Goal: Task Accomplishment & Management: Use online tool/utility

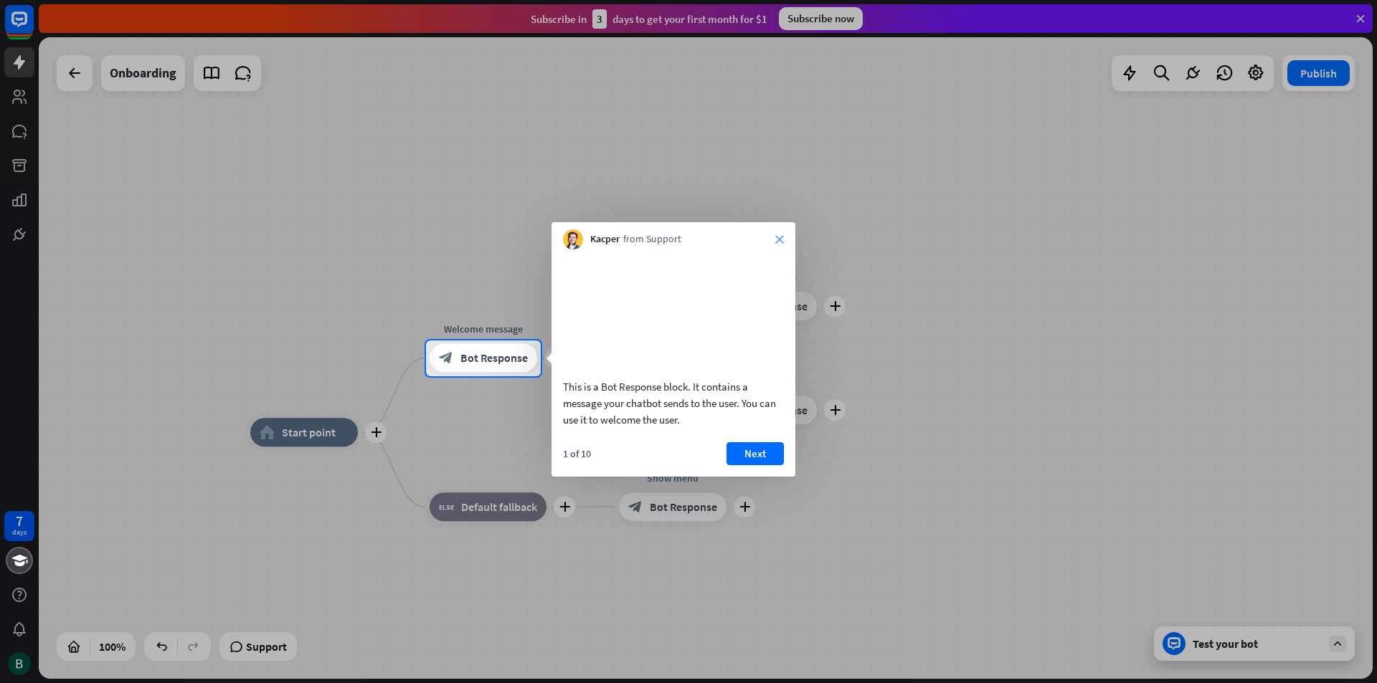
click at [776, 239] on icon "close" at bounding box center [779, 239] width 9 height 9
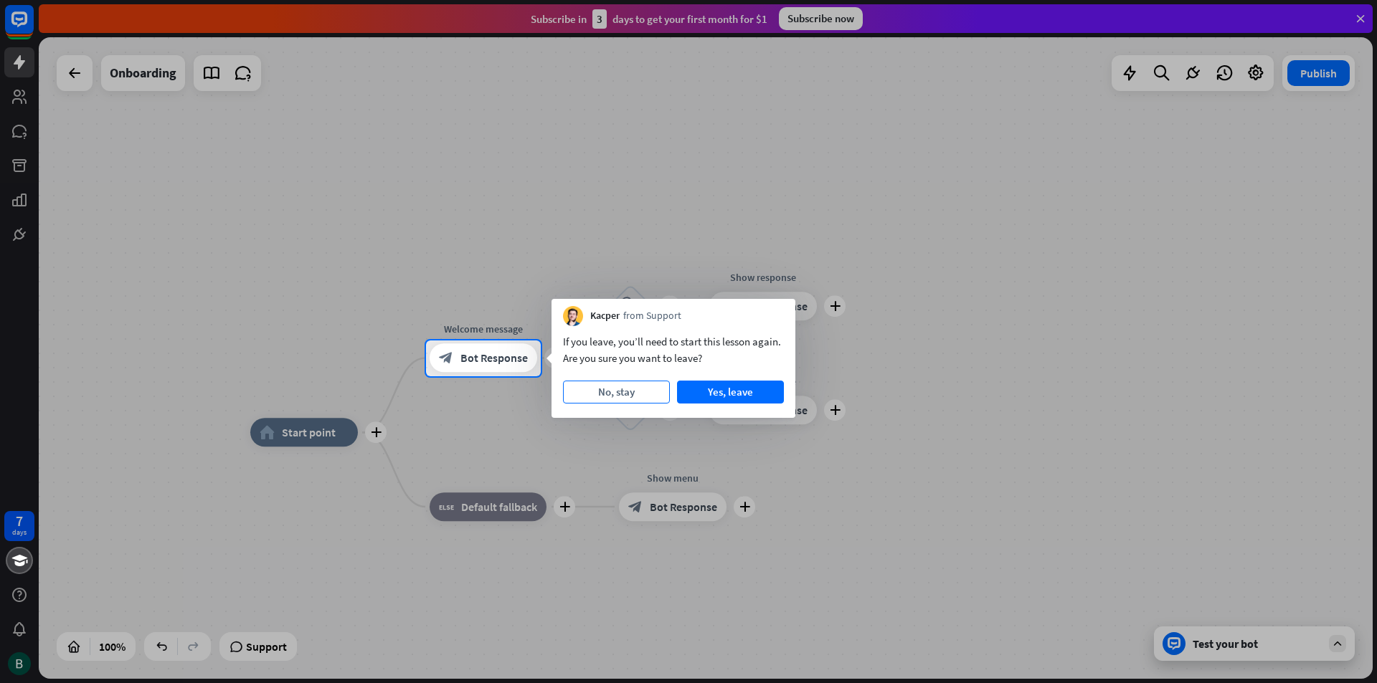
click at [613, 390] on button "No, stay" at bounding box center [616, 392] width 107 height 23
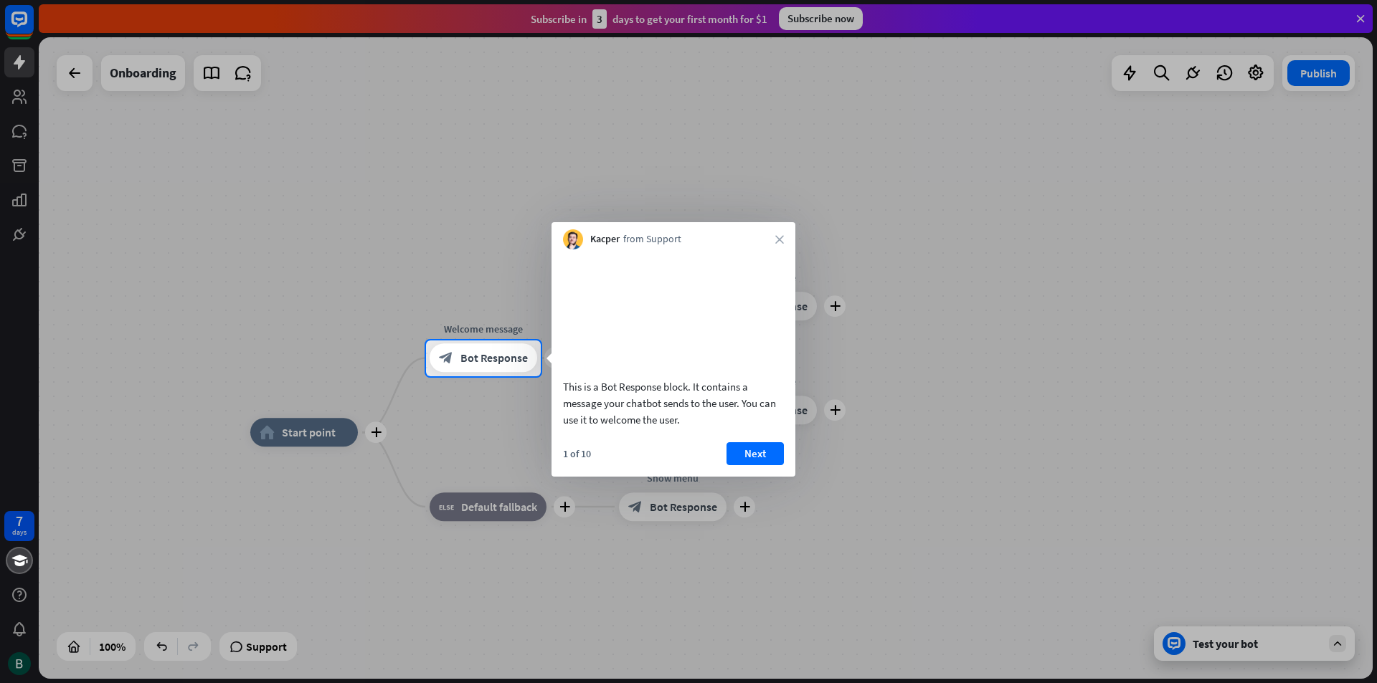
click at [777, 465] on button "Next" at bounding box center [754, 453] width 57 height 23
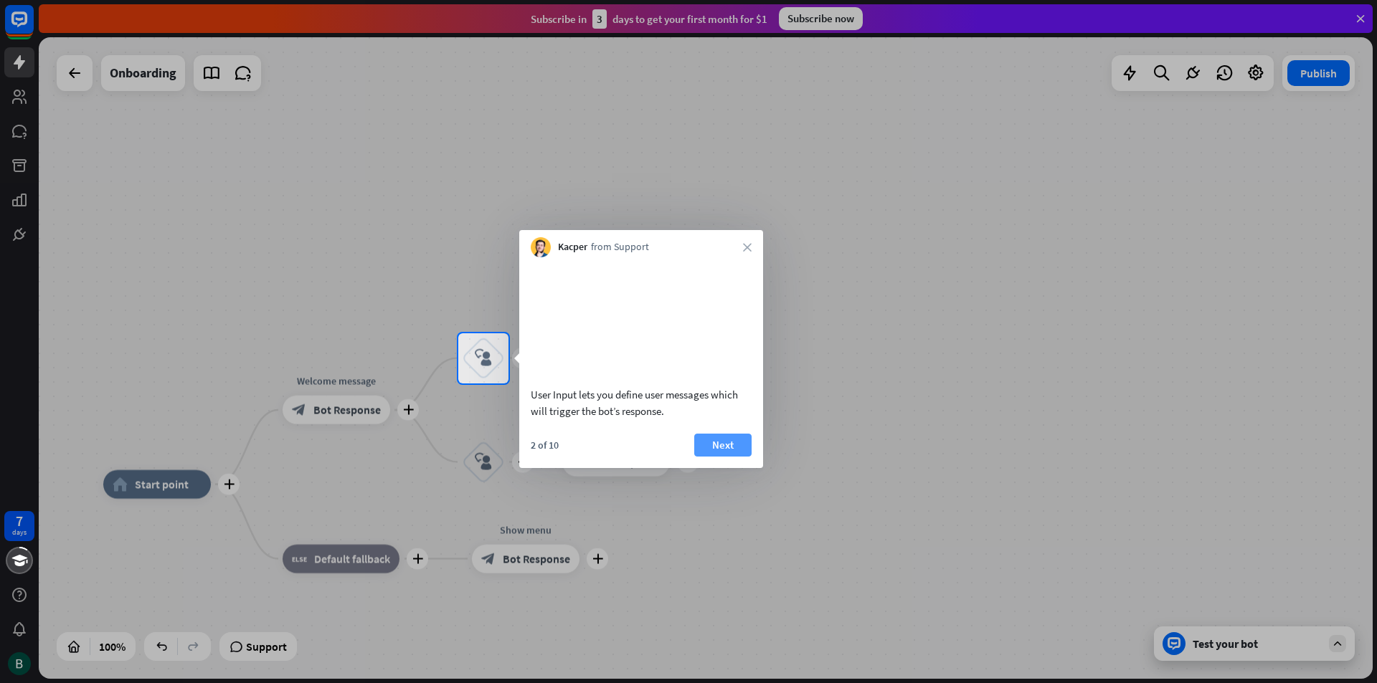
click at [723, 457] on button "Next" at bounding box center [722, 445] width 57 height 23
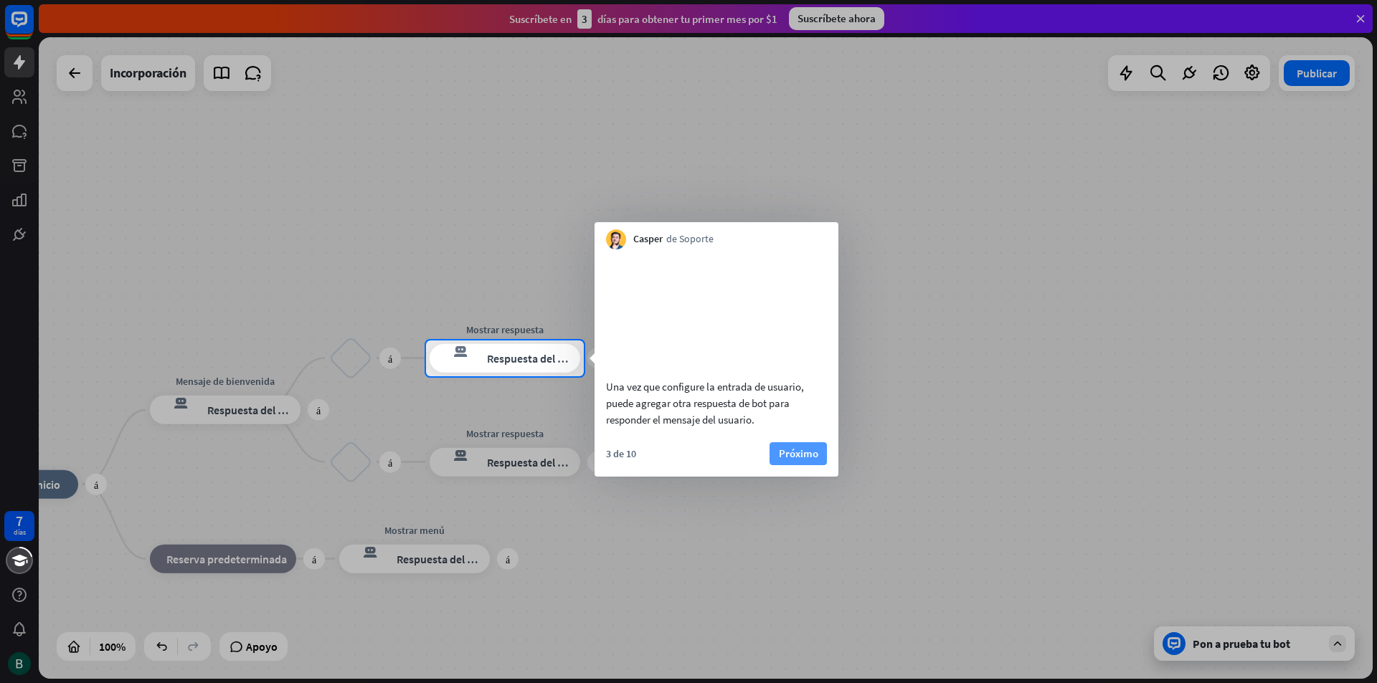
click at [810, 460] on font "Próximo" at bounding box center [798, 454] width 39 height 14
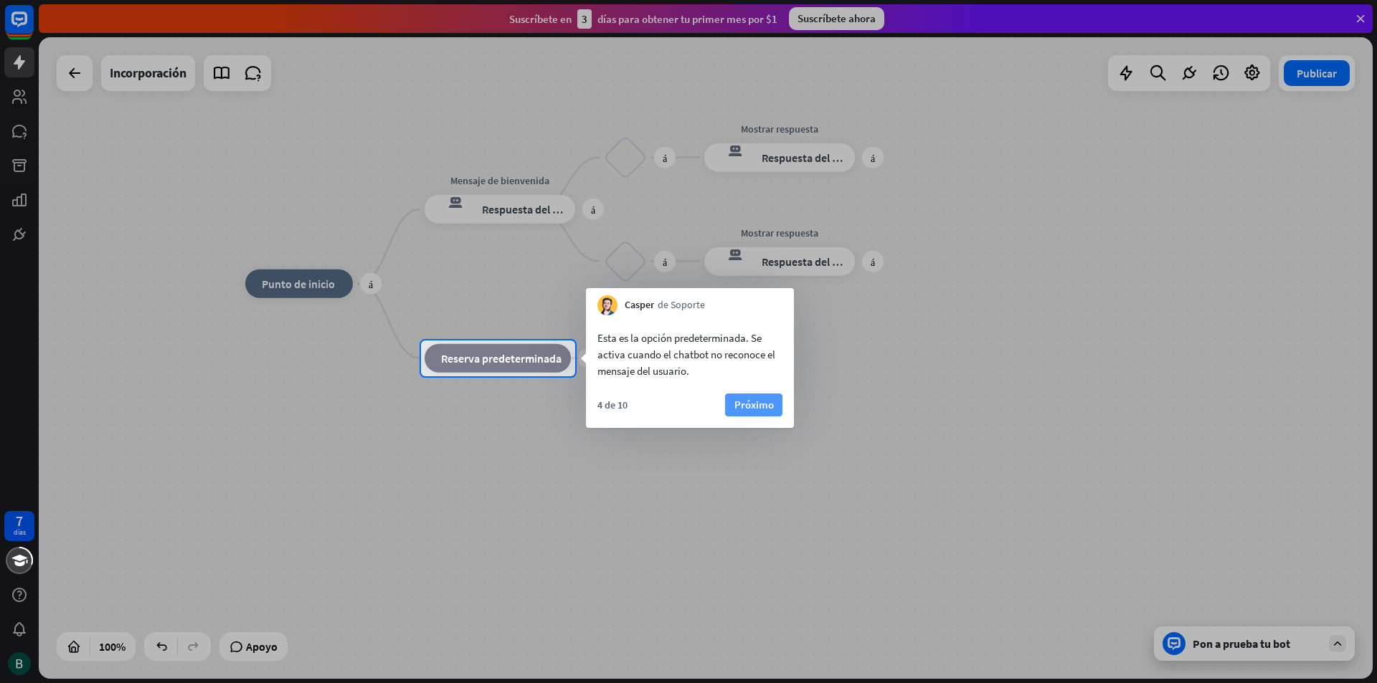
click at [744, 407] on font "Próximo" at bounding box center [753, 405] width 39 height 14
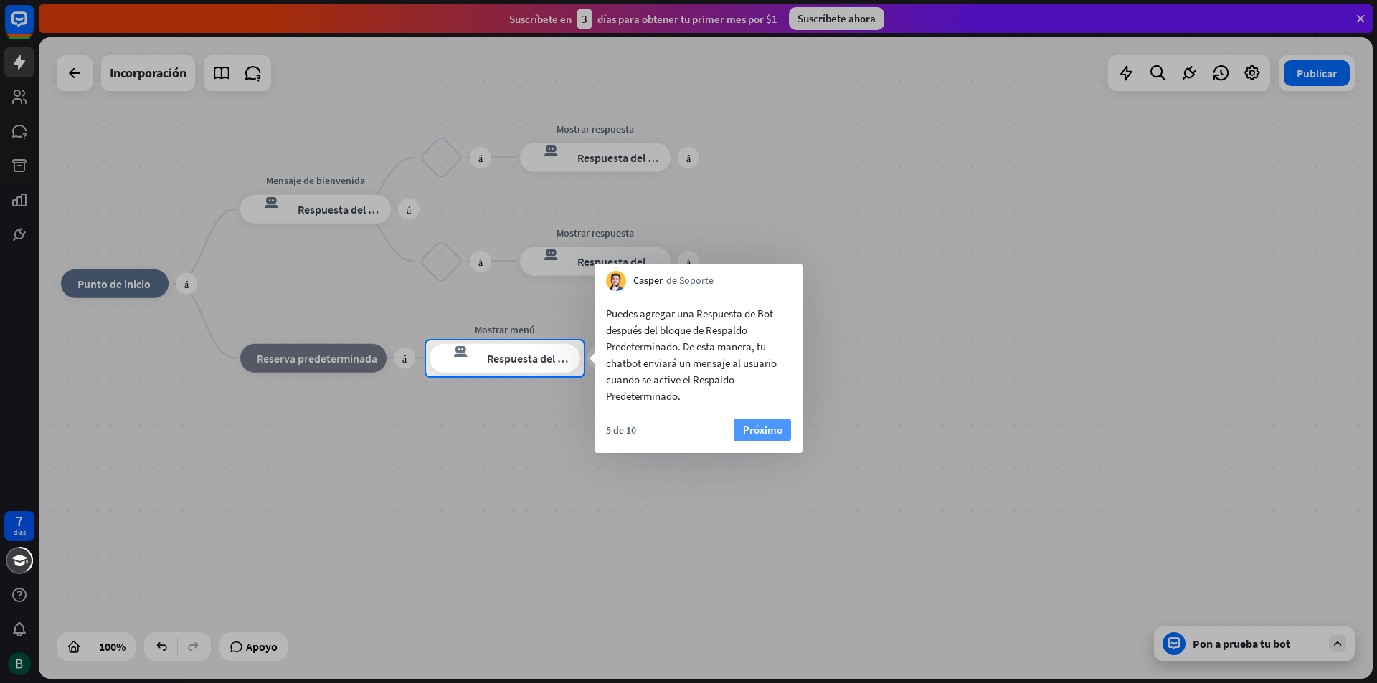
click at [776, 432] on font "Próximo" at bounding box center [762, 430] width 39 height 14
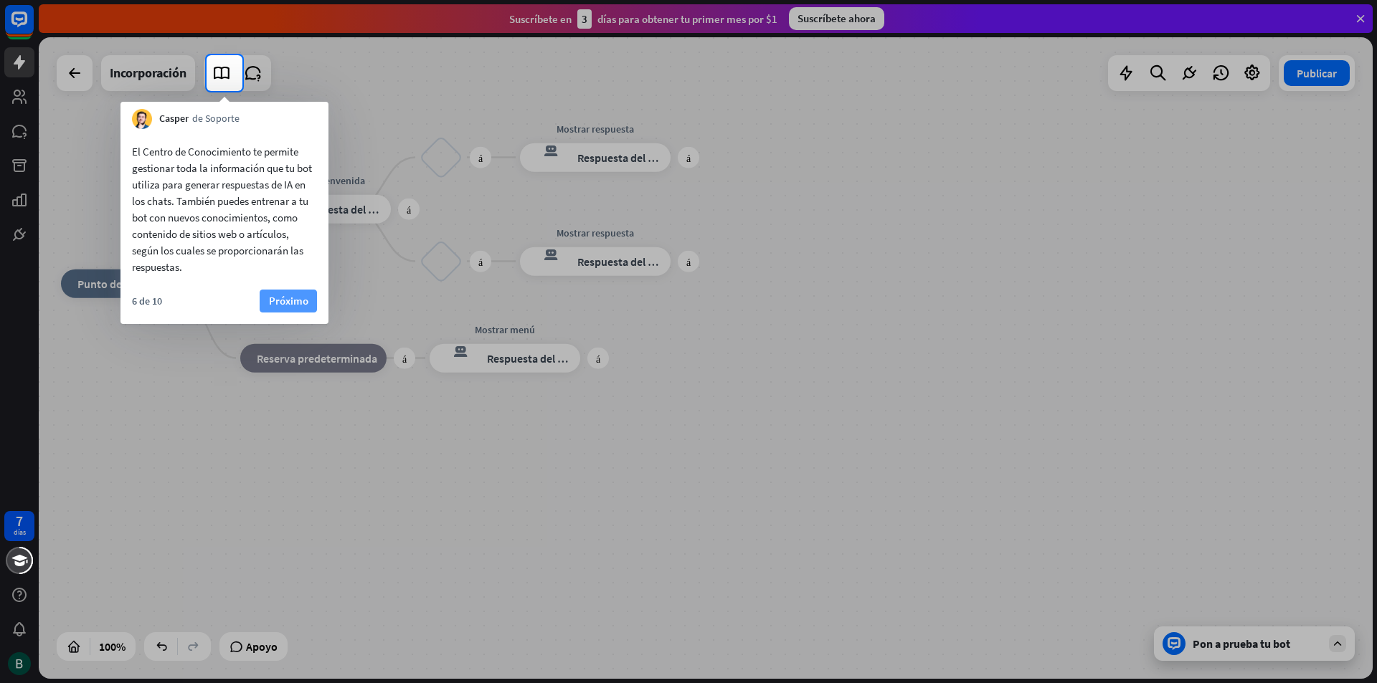
click at [310, 301] on button "Próximo" at bounding box center [288, 301] width 57 height 23
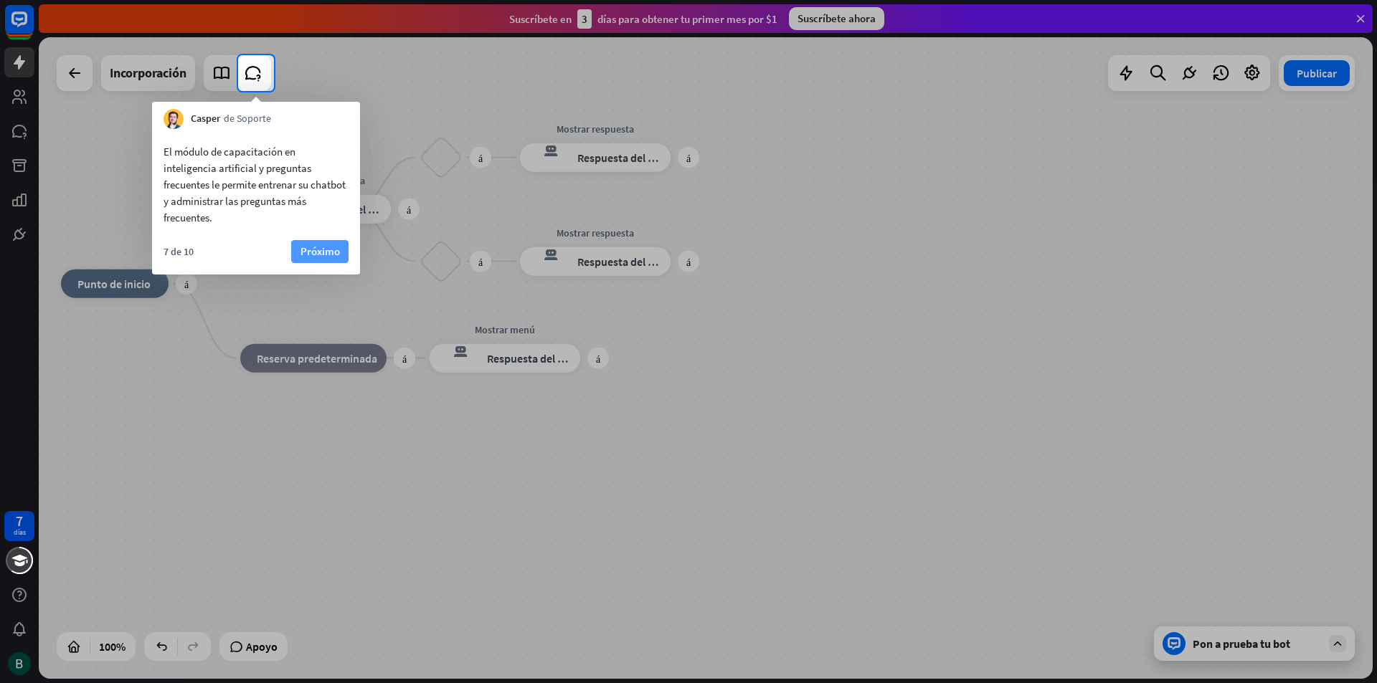
click at [312, 245] on font "Próximo" at bounding box center [319, 252] width 39 height 14
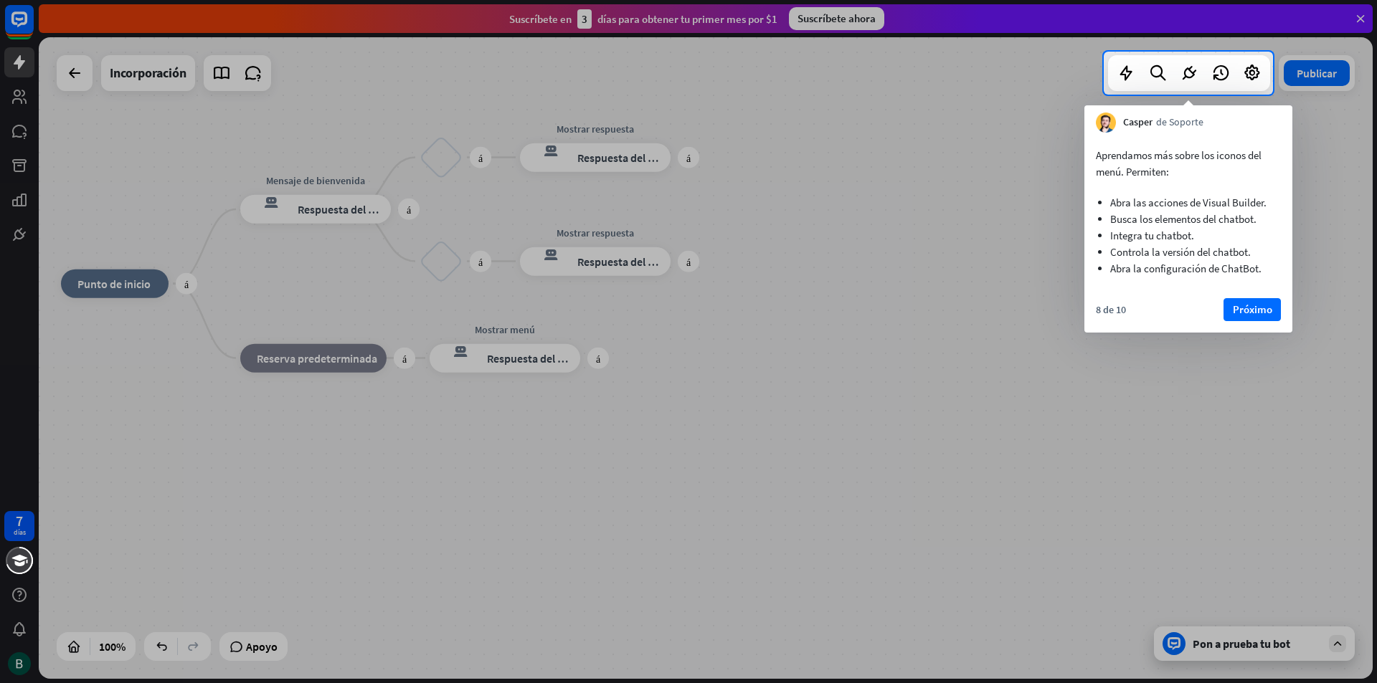
click at [1267, 313] on font "Próximo" at bounding box center [1252, 310] width 39 height 14
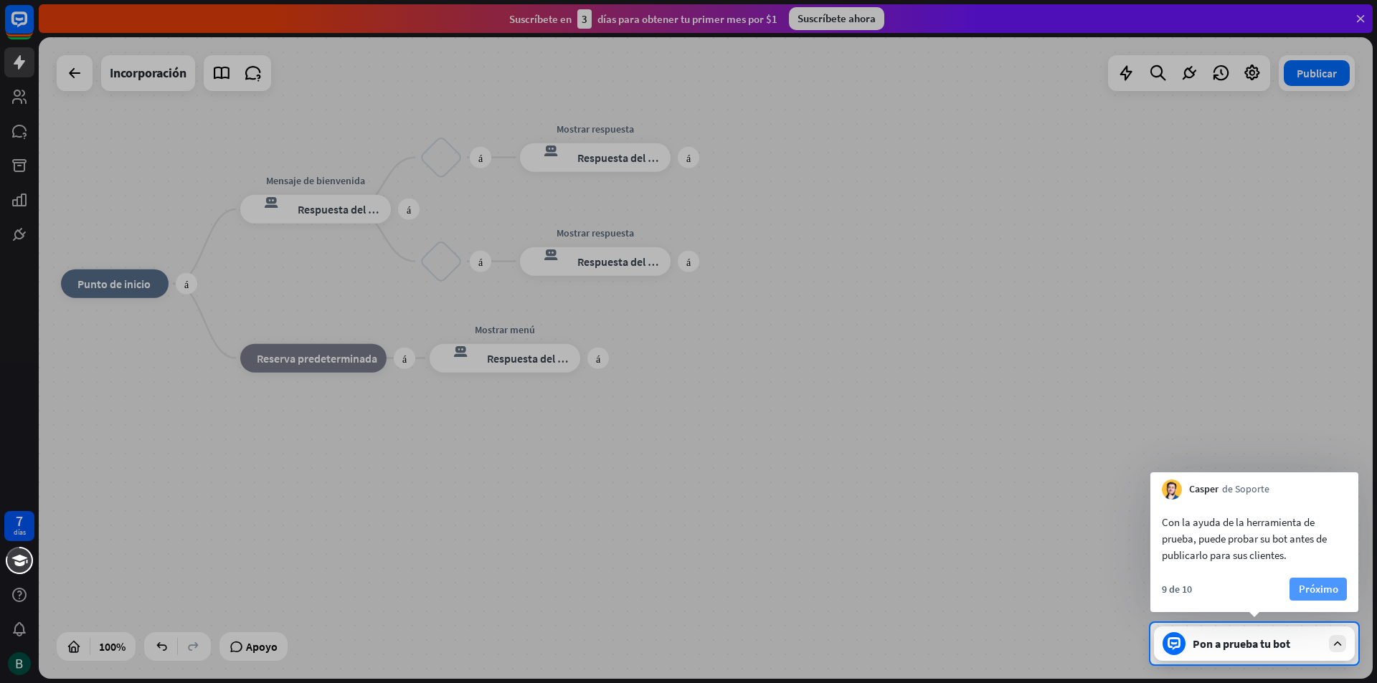
click at [1326, 587] on font "Próximo" at bounding box center [1318, 589] width 39 height 14
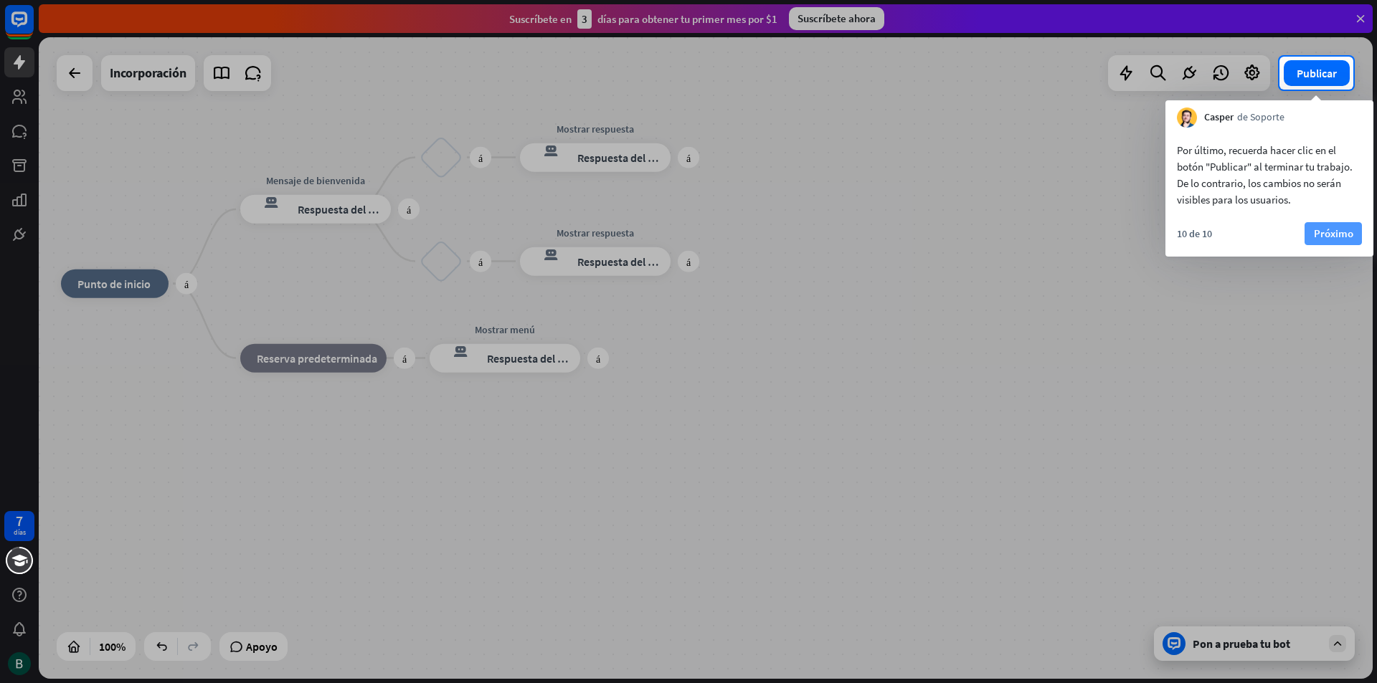
click at [1337, 239] on font "Próximo" at bounding box center [1333, 234] width 39 height 14
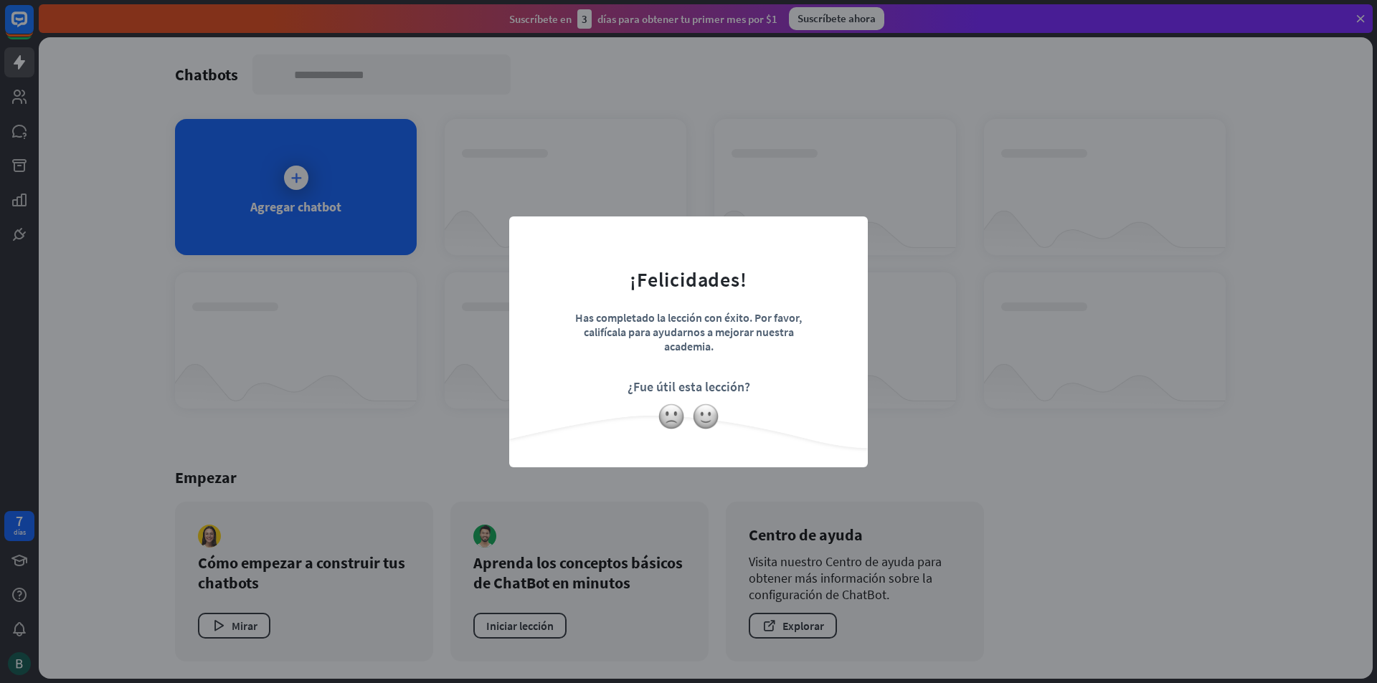
click at [459, 446] on div "cerca ¡Felicidades! Has completado la lección con éxito. Por favor, califícala …" at bounding box center [688, 341] width 1377 height 683
click at [1175, 480] on div "cerca ¡Felicidades! Has completado la lección con éxito. Por favor, califícala …" at bounding box center [688, 341] width 1377 height 683
click at [1172, 479] on div "cerca ¡Felicidades! Has completado la lección con éxito. Por favor, califícala …" at bounding box center [688, 341] width 1377 height 683
drag, startPoint x: 1172, startPoint y: 479, endPoint x: 1157, endPoint y: 476, distance: 15.3
click at [1157, 476] on div "cerca ¡Felicidades! Has completado la lección con éxito. Por favor, califícala …" at bounding box center [688, 341] width 1377 height 683
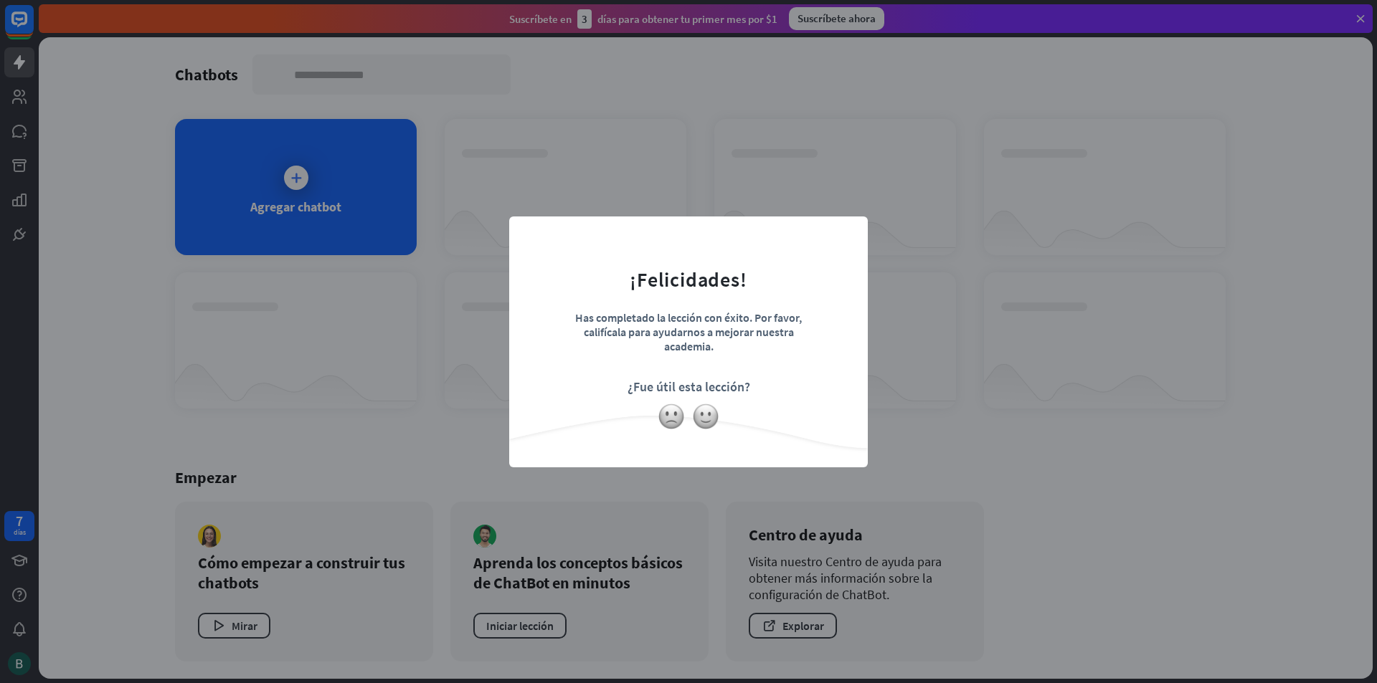
click at [384, 189] on div "cerca ¡Felicidades! Has completado la lección con éxito. Por favor, califícala …" at bounding box center [688, 341] width 1377 height 683
click at [607, 245] on form "¡Felicidades! Has completado la lección con éxito. Por favor, califícala para a…" at bounding box center [688, 319] width 323 height 171
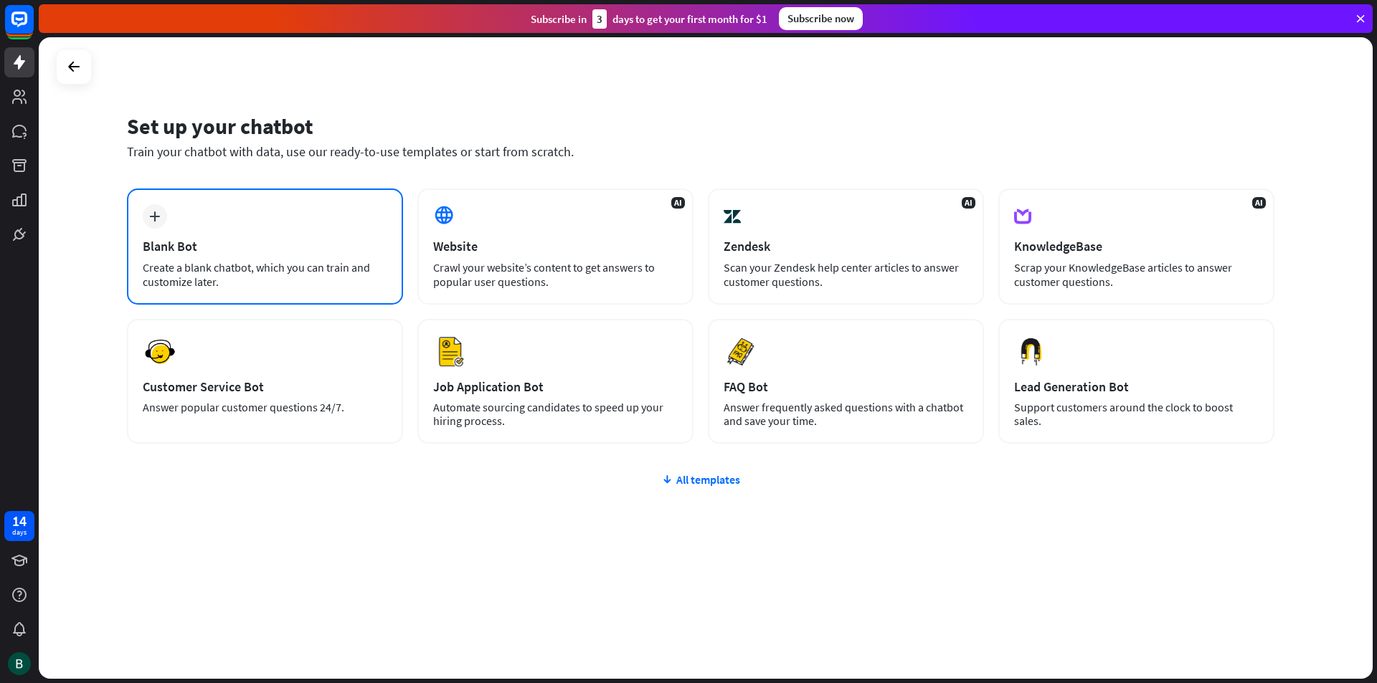
click at [207, 234] on div "plus Blank Bot Create a blank chatbot, which you can train and customize later." at bounding box center [265, 247] width 276 height 116
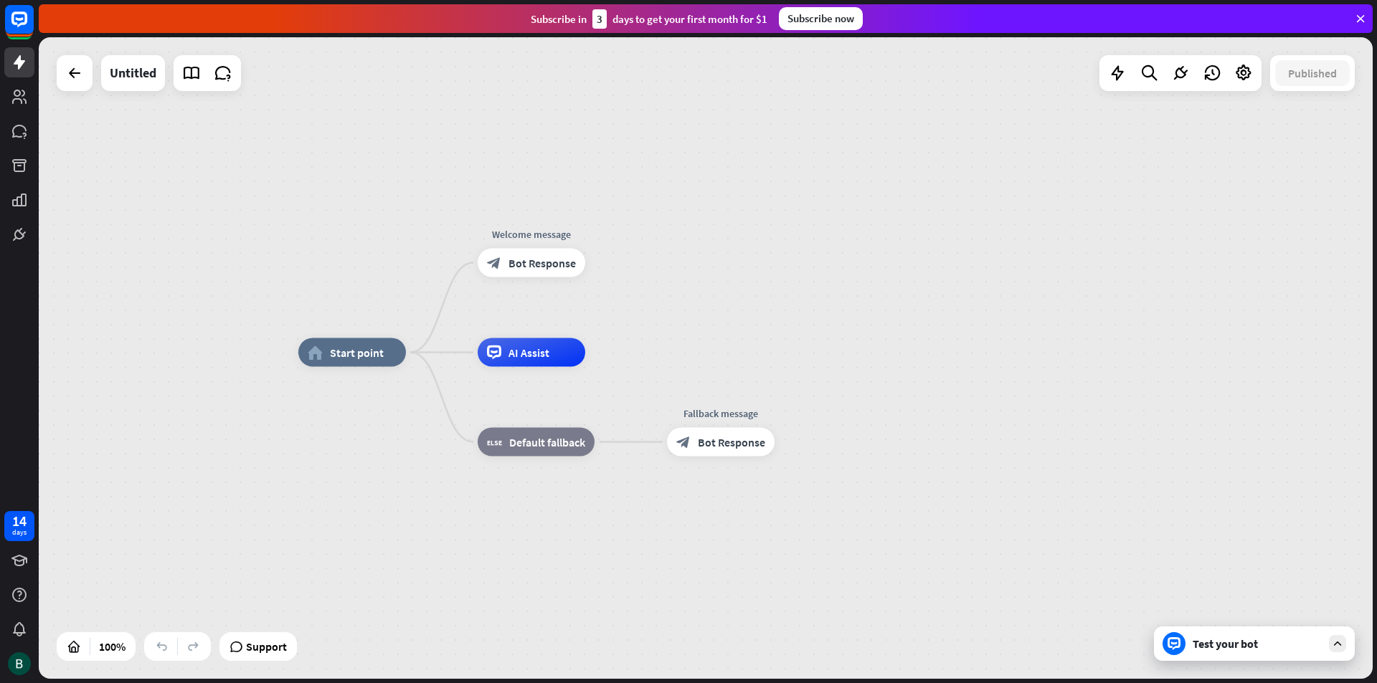
drag, startPoint x: 886, startPoint y: 332, endPoint x: 921, endPoint y: 297, distance: 49.7
click at [921, 297] on div "home_2 Start point Welcome message block_bot_response Bot Response AI Assist bl…" at bounding box center [706, 358] width 1334 height 642
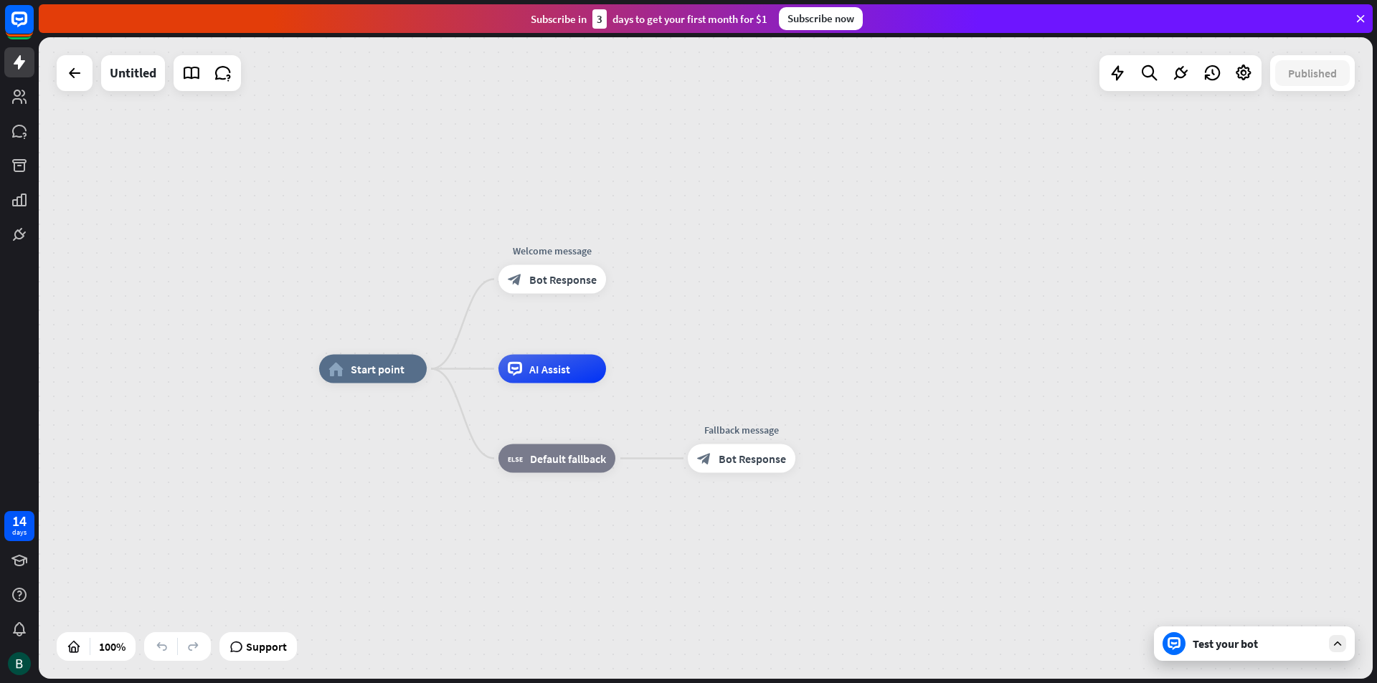
drag, startPoint x: 924, startPoint y: 292, endPoint x: 901, endPoint y: 294, distance: 23.0
click at [900, 312] on div "home_2 Start point Welcome message block_bot_response Bot Response AI Assist bl…" at bounding box center [706, 358] width 1334 height 642
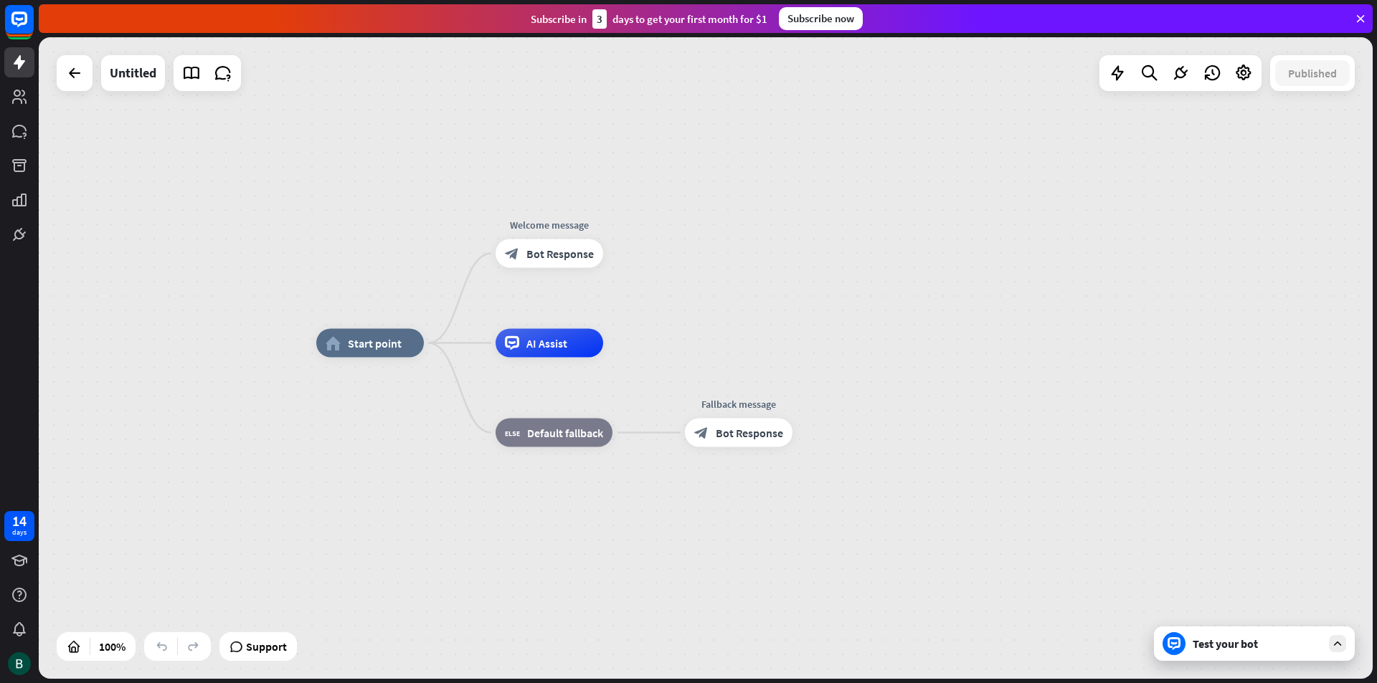
drag, startPoint x: 904, startPoint y: 292, endPoint x: 948, endPoint y: 260, distance: 54.9
click at [947, 260] on div "home_2 Start point Welcome message block_bot_response Bot Response AI Assist bl…" at bounding box center [706, 358] width 1334 height 642
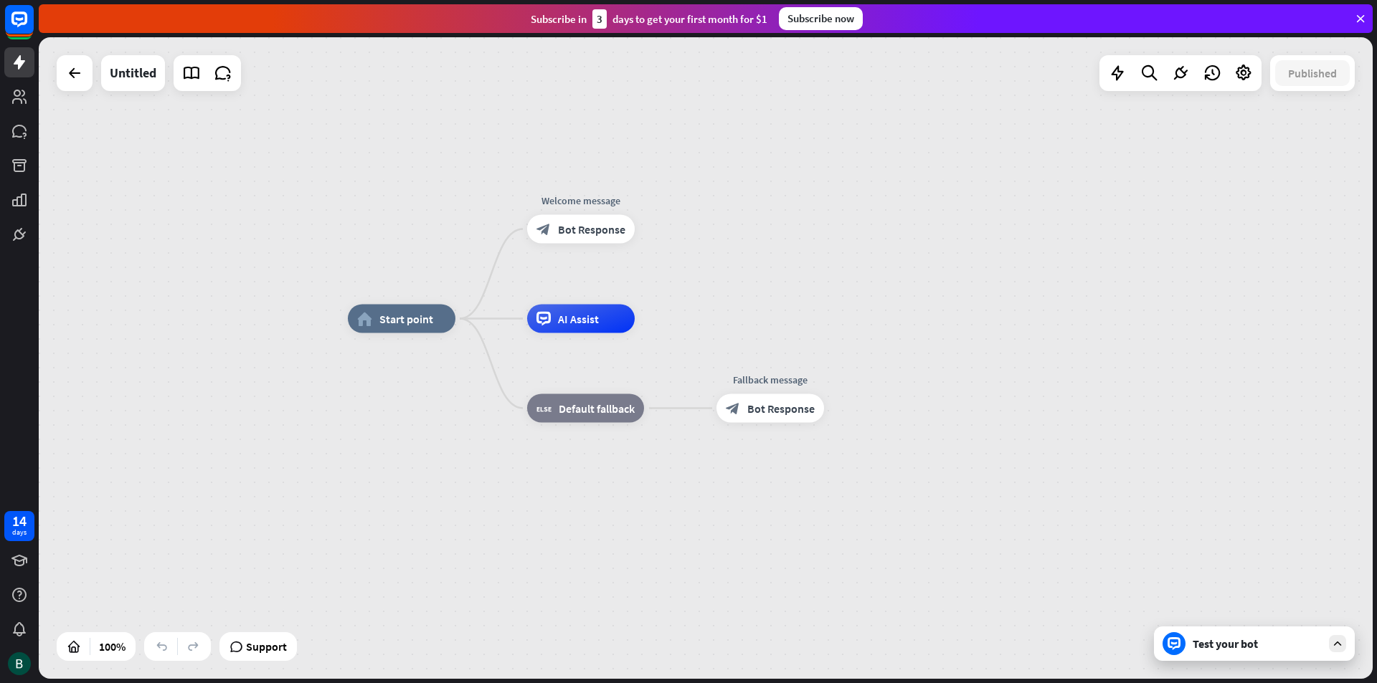
drag, startPoint x: 955, startPoint y: 255, endPoint x: 937, endPoint y: 266, distance: 21.5
click at [937, 266] on div "home_2 Start point Welcome message block_bot_response Bot Response AI Assist bl…" at bounding box center [706, 358] width 1334 height 642
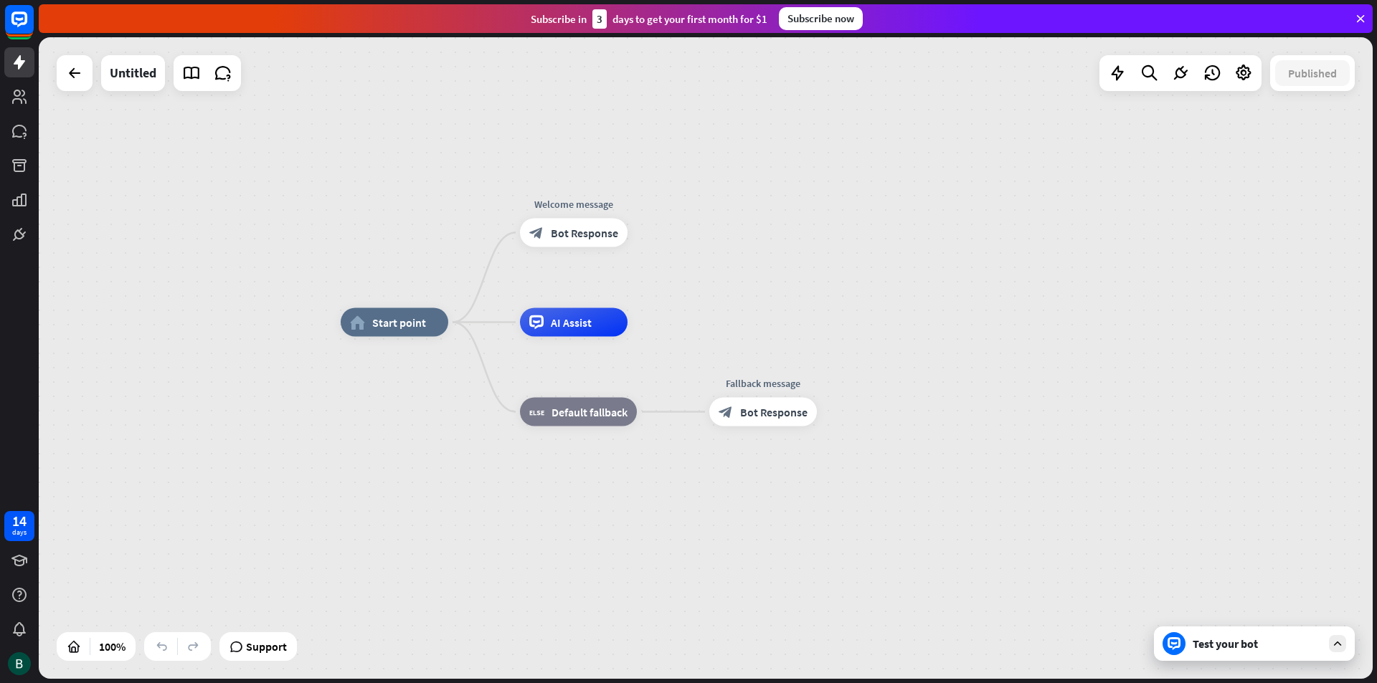
drag, startPoint x: 986, startPoint y: 246, endPoint x: 995, endPoint y: 244, distance: 9.6
click at [995, 244] on div "home_2 Start point Welcome message block_bot_response Bot Response AI Assist bl…" at bounding box center [706, 358] width 1334 height 642
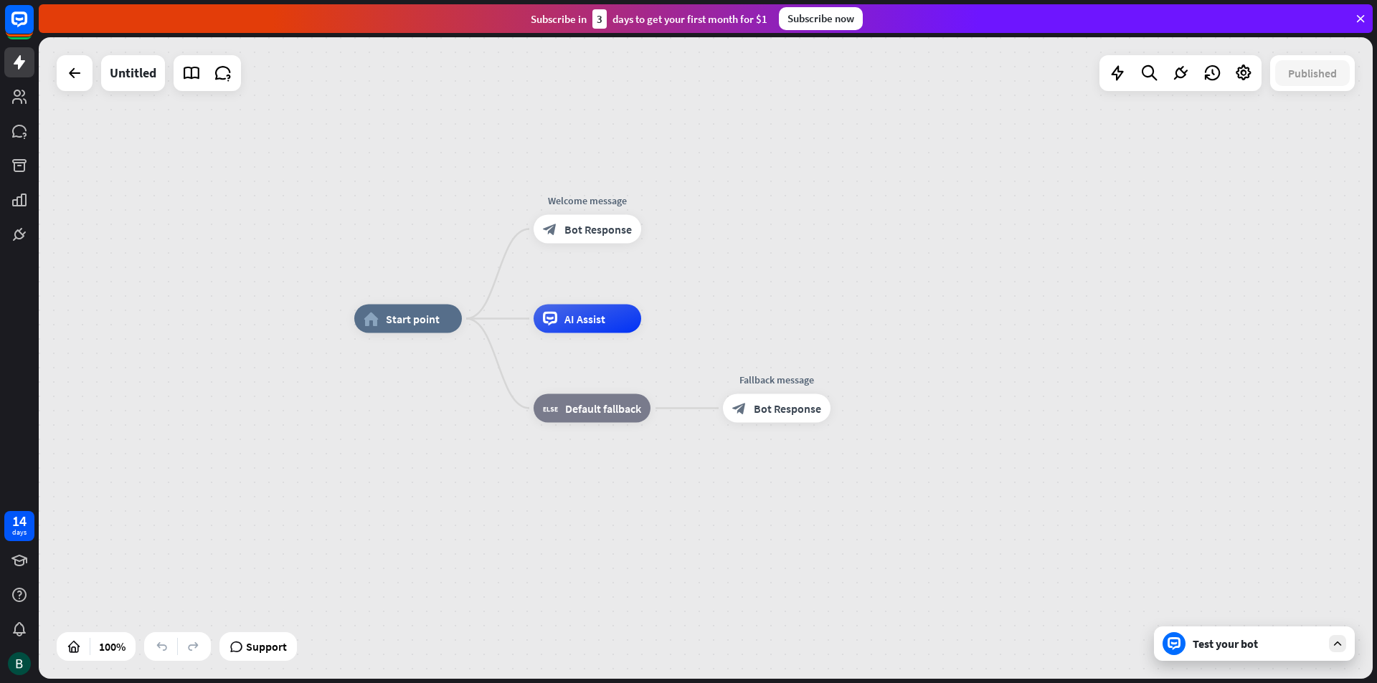
click at [968, 257] on div "home_2 Start point Welcome message block_bot_response Bot Response AI Assist bl…" at bounding box center [706, 358] width 1334 height 642
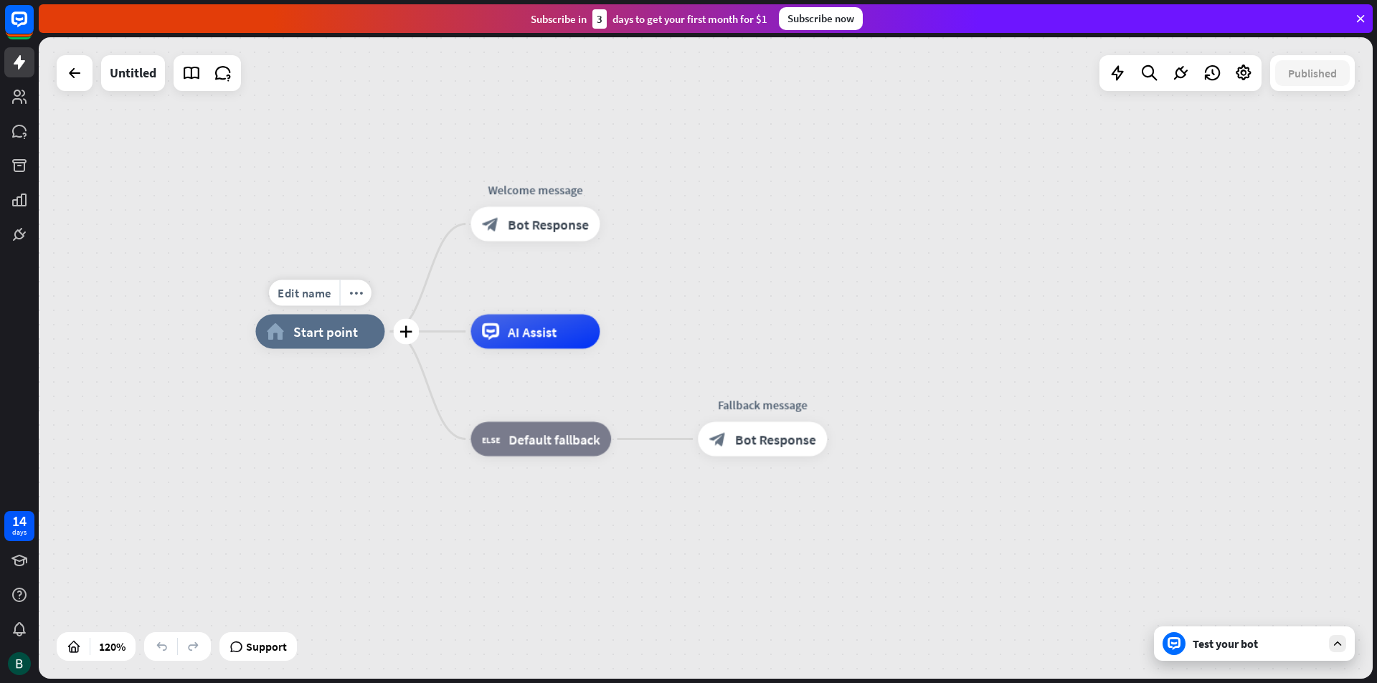
click at [363, 345] on div "home_2 Start point" at bounding box center [319, 332] width 129 height 34
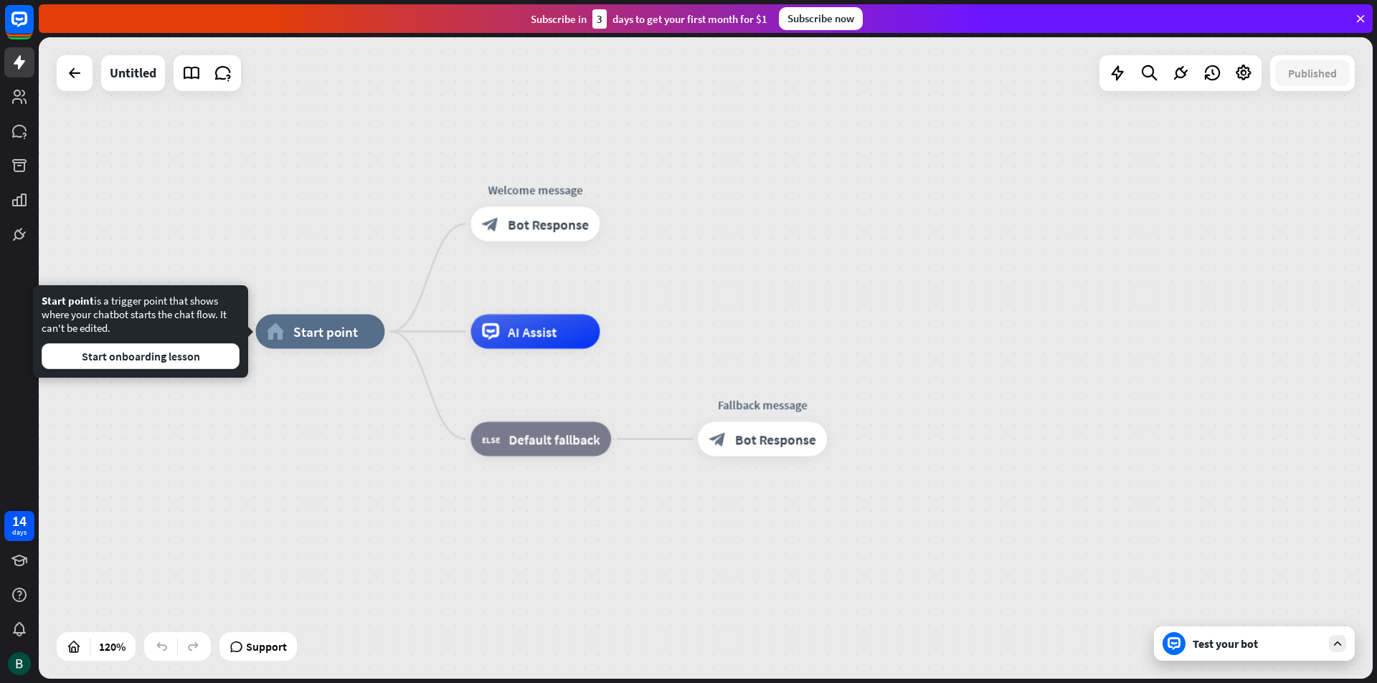
click at [408, 174] on div "home_2 Start point Welcome message block_bot_response Bot Response AI Assist bl…" at bounding box center [706, 358] width 1334 height 642
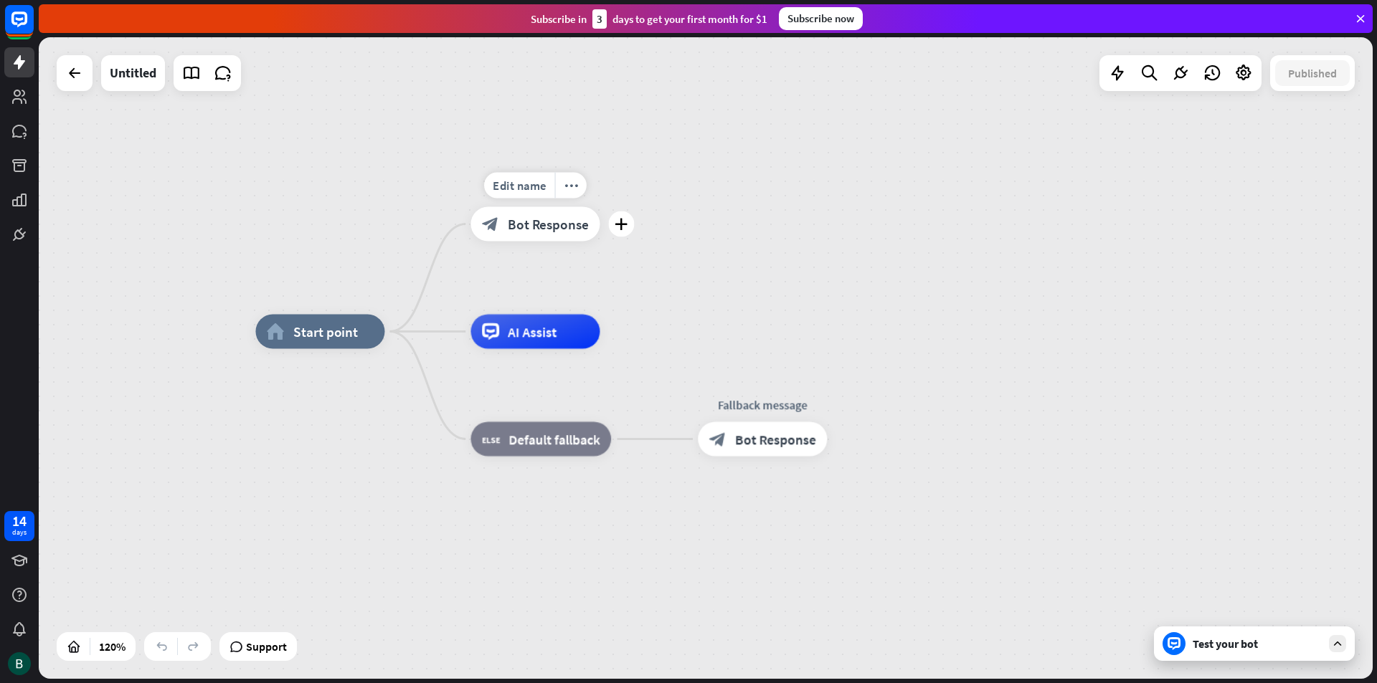
click at [542, 225] on span "Bot Response" at bounding box center [548, 224] width 81 height 17
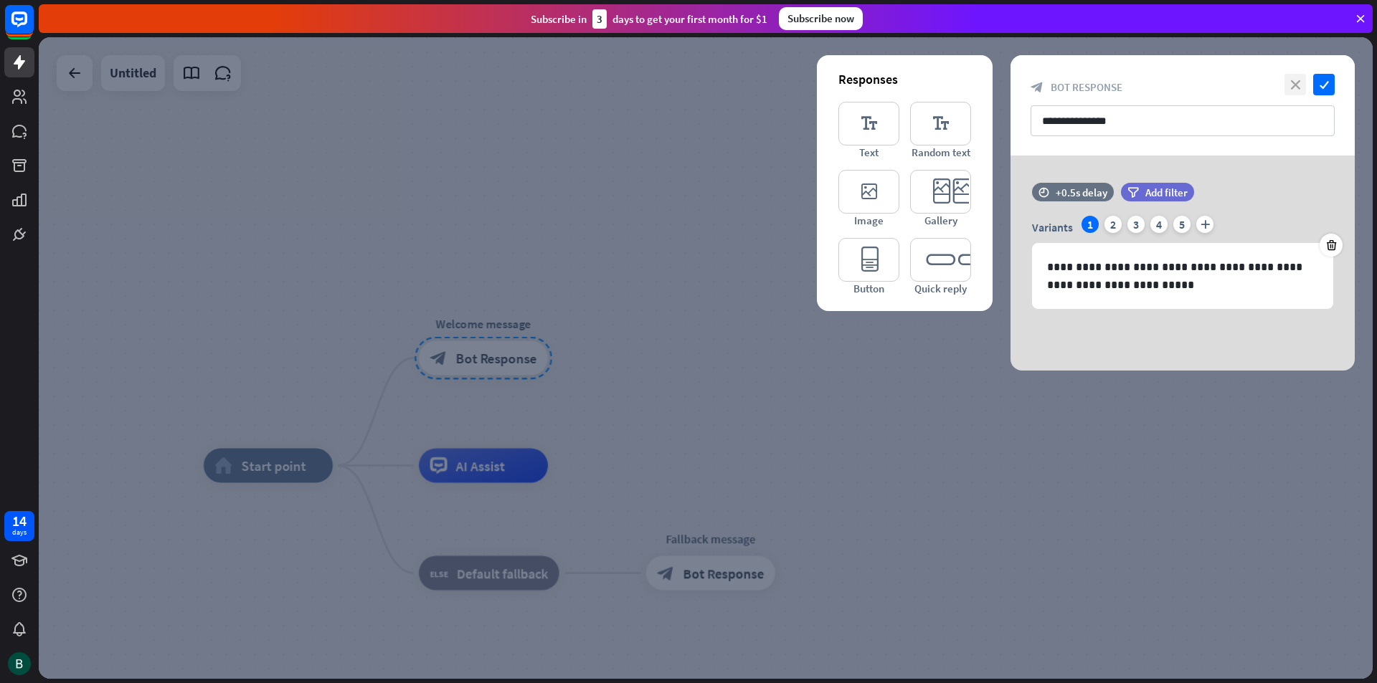
click at [1291, 83] on icon "close" at bounding box center [1295, 85] width 22 height 22
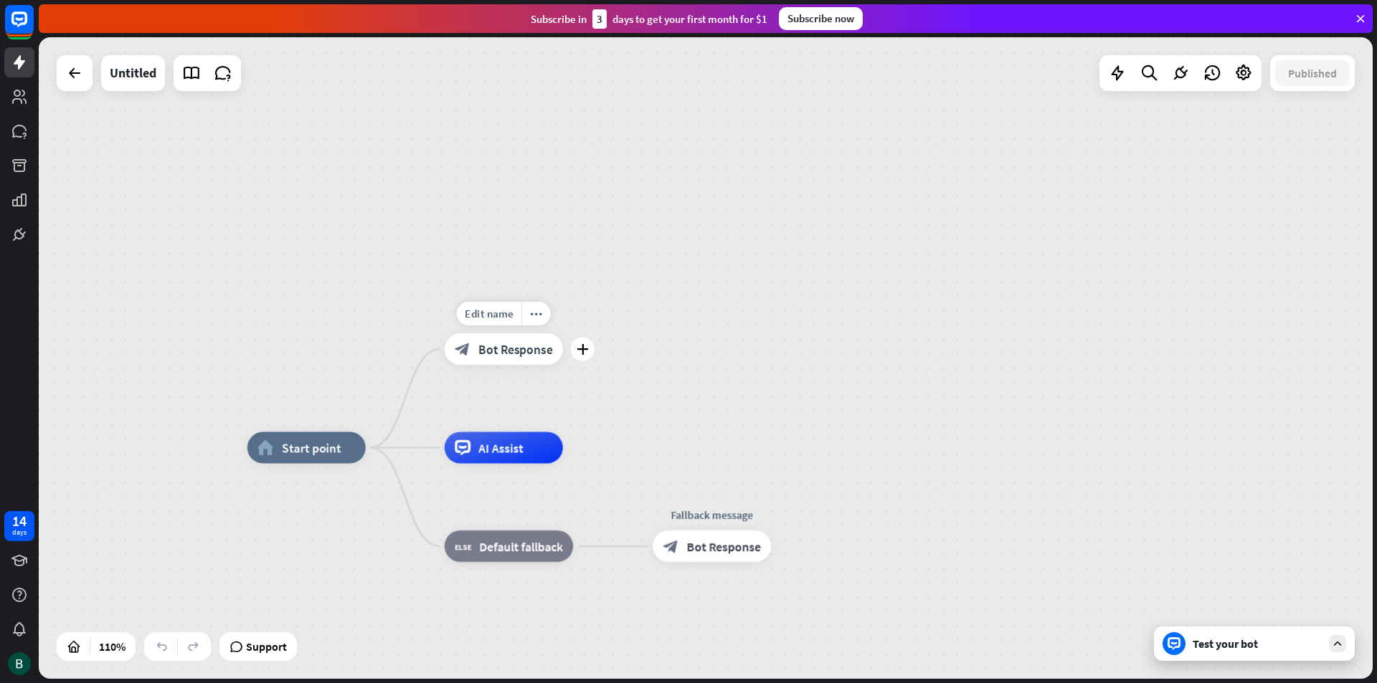
click at [524, 346] on span "Bot Response" at bounding box center [515, 349] width 74 height 16
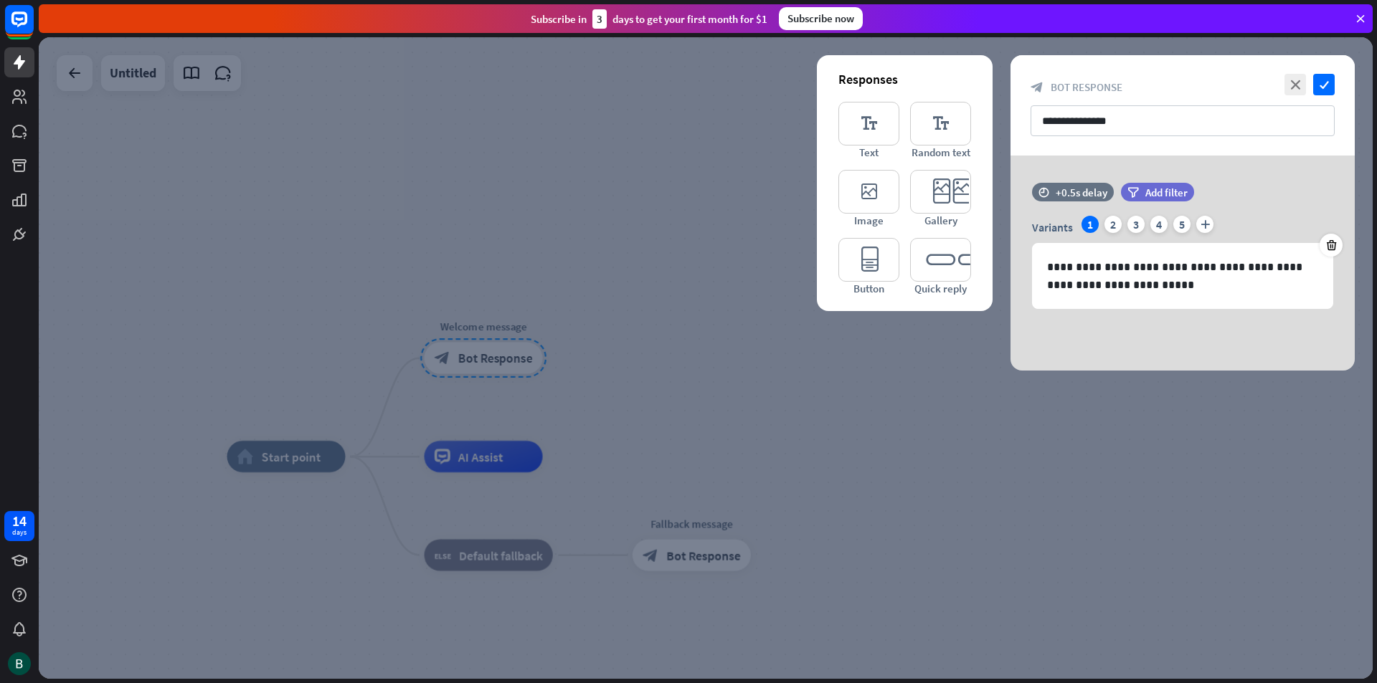
click at [567, 256] on div at bounding box center [706, 358] width 1334 height 642
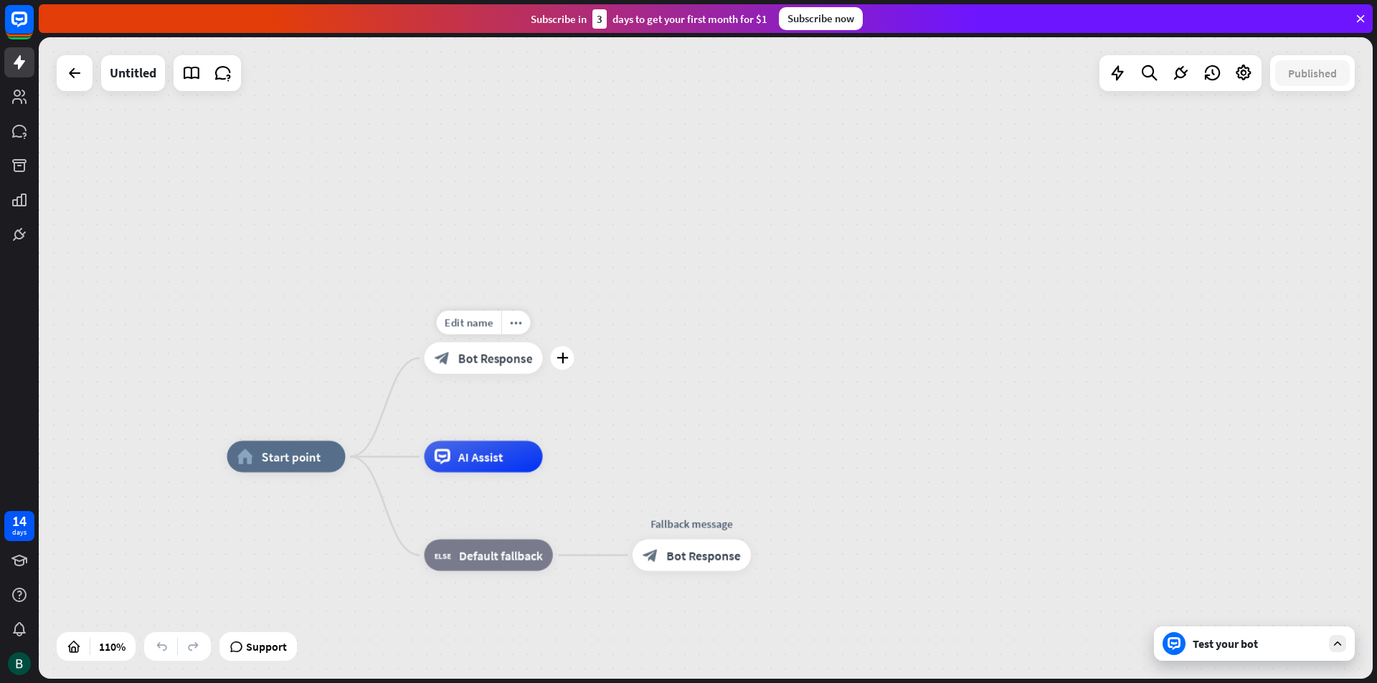
click at [543, 371] on div "Edit name more_horiz plus block_bot_response Bot Response" at bounding box center [484, 359] width 118 height 32
click at [567, 367] on div "plus" at bounding box center [564, 357] width 24 height 24
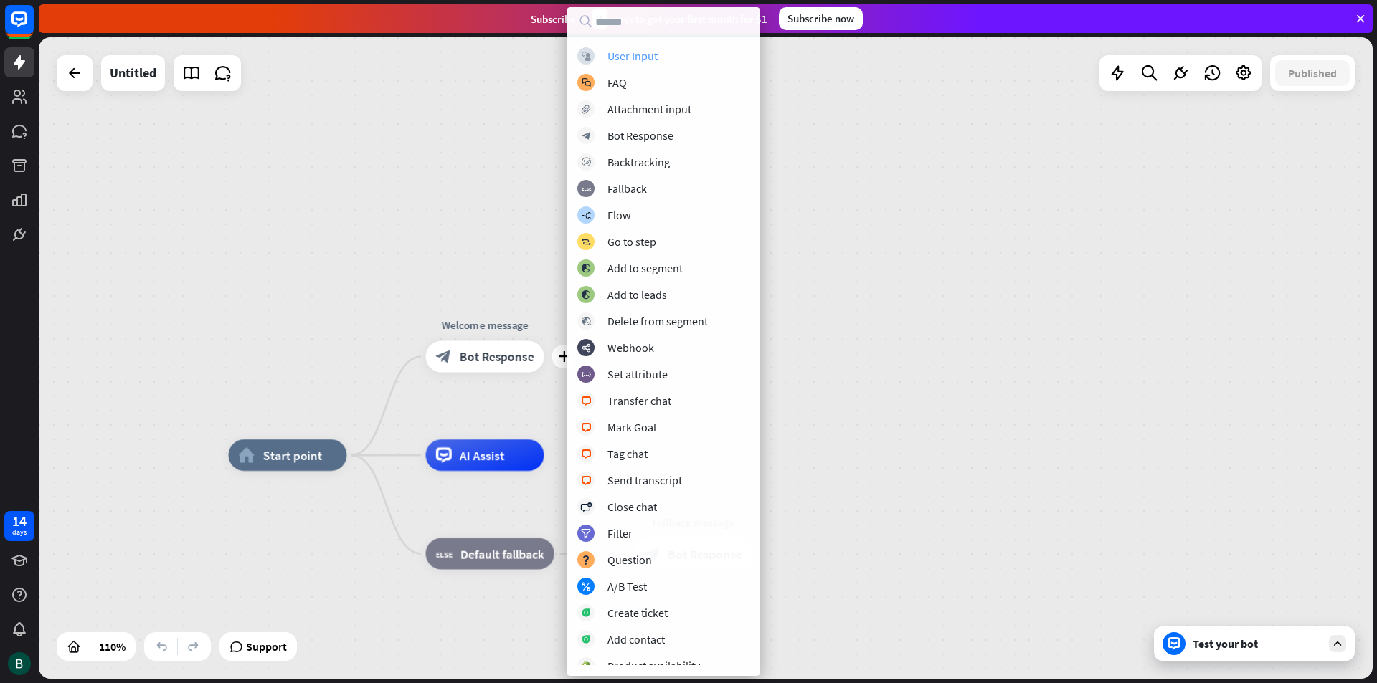
click at [625, 56] on div "User Input" at bounding box center [632, 56] width 50 height 14
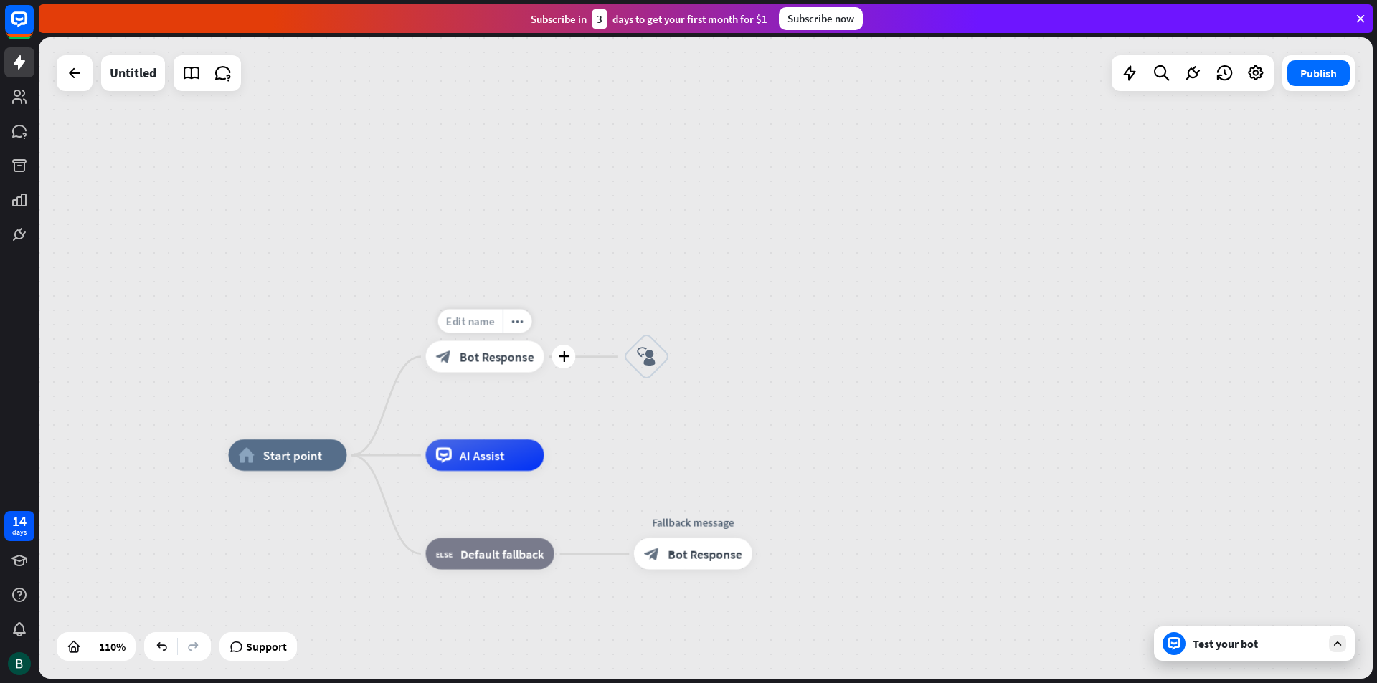
click at [476, 326] on span "Edit name" at bounding box center [470, 321] width 49 height 14
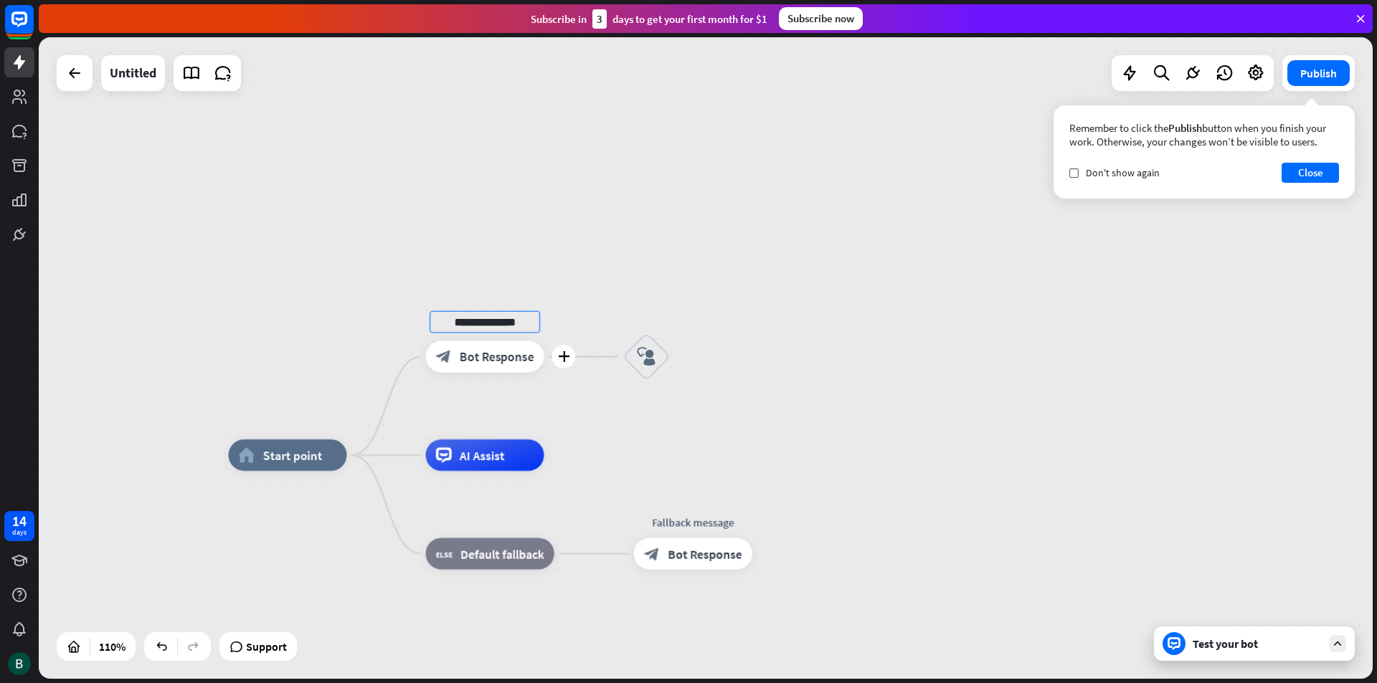
drag, startPoint x: 529, startPoint y: 324, endPoint x: 426, endPoint y: 323, distance: 103.3
click at [426, 341] on div "**********" at bounding box center [485, 357] width 118 height 32
type input "**********"
click at [647, 313] on div "**********" at bounding box center [706, 358] width 1334 height 642
click at [647, 311] on span "Edit name" at bounding box center [631, 313] width 49 height 14
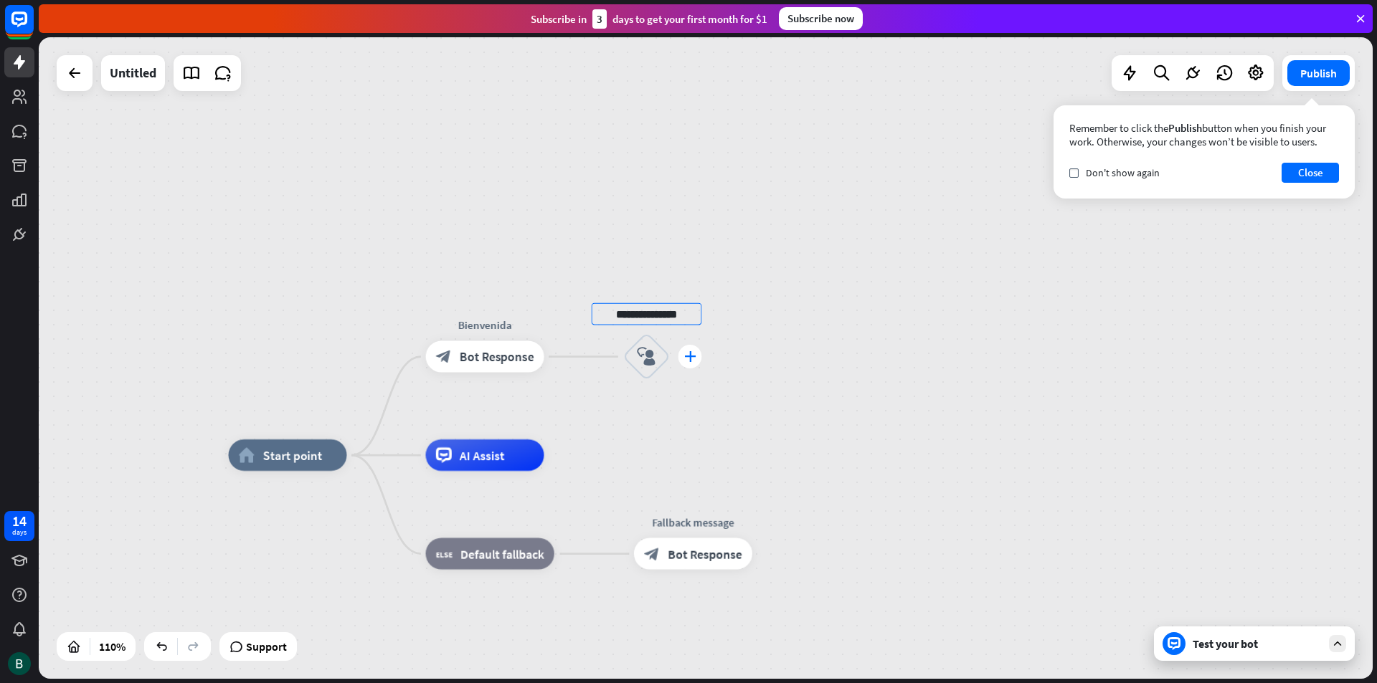
type input "**********"
click at [651, 356] on icon "block_user_input" at bounding box center [646, 356] width 19 height 19
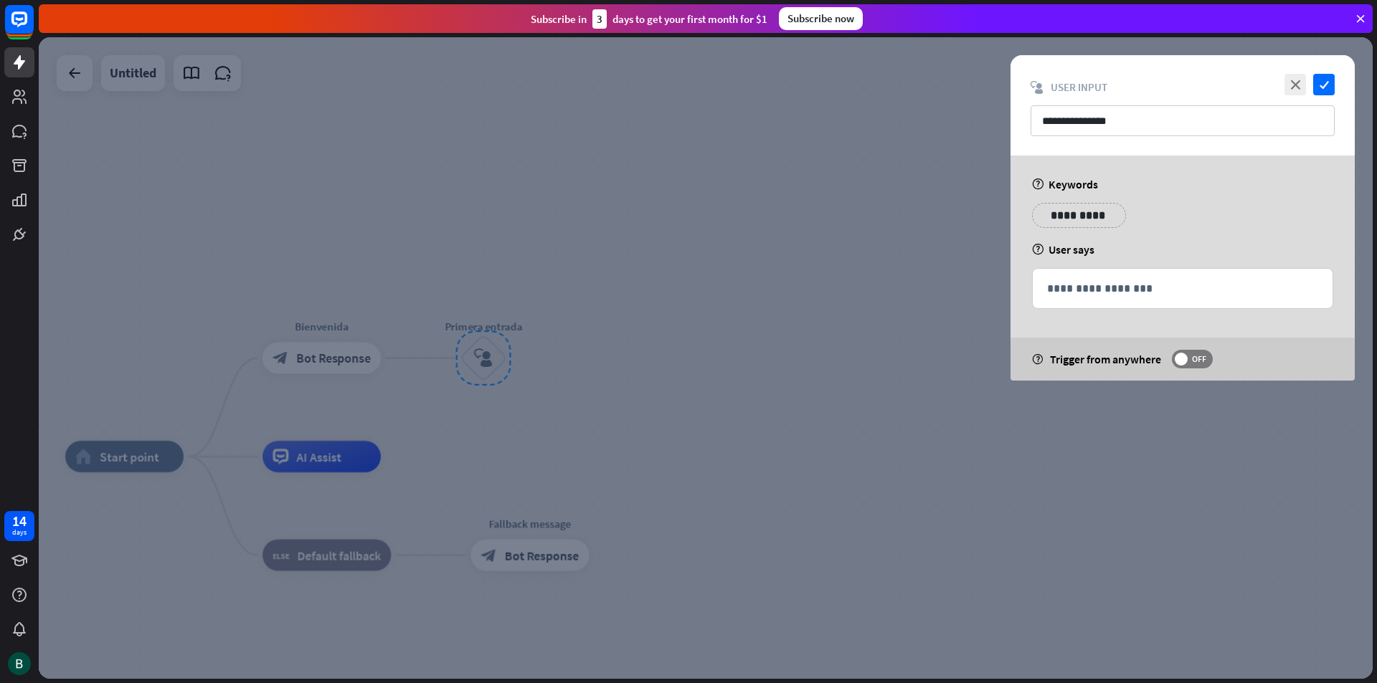
click at [960, 132] on div at bounding box center [706, 358] width 1334 height 642
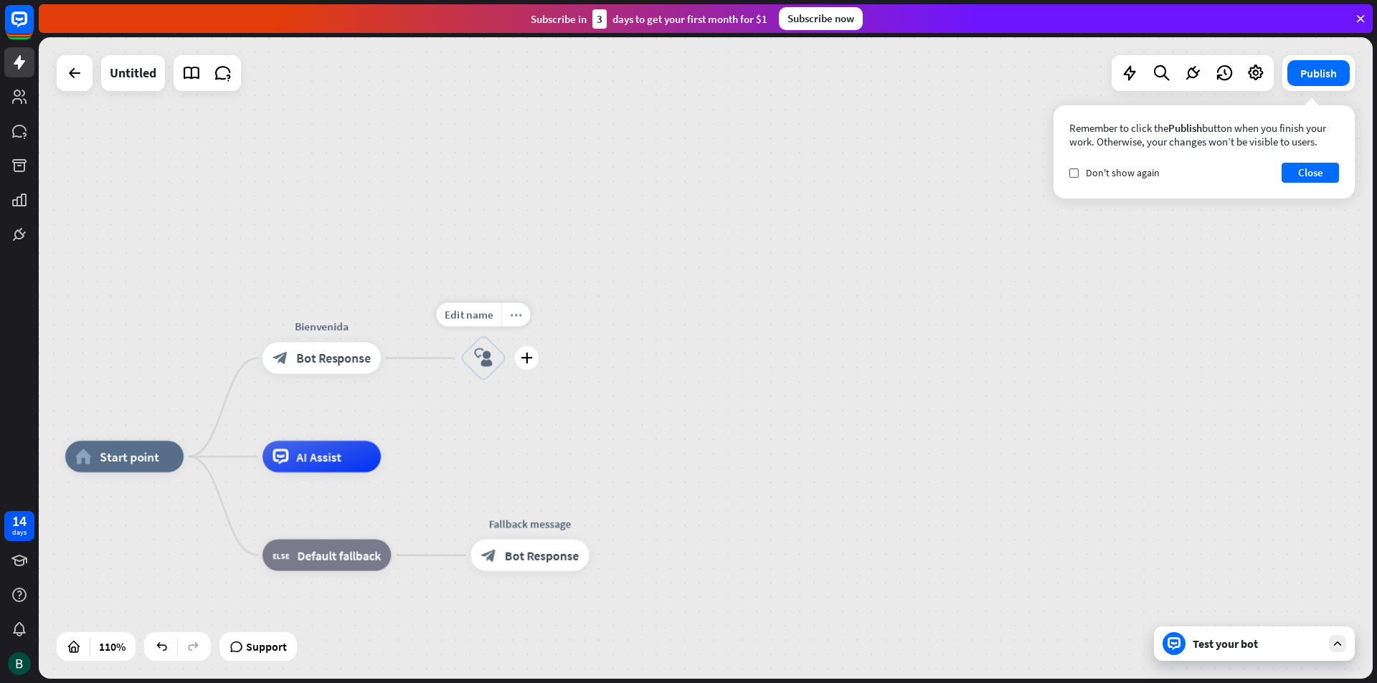
click at [519, 316] on icon "more_horiz" at bounding box center [516, 315] width 13 height 12
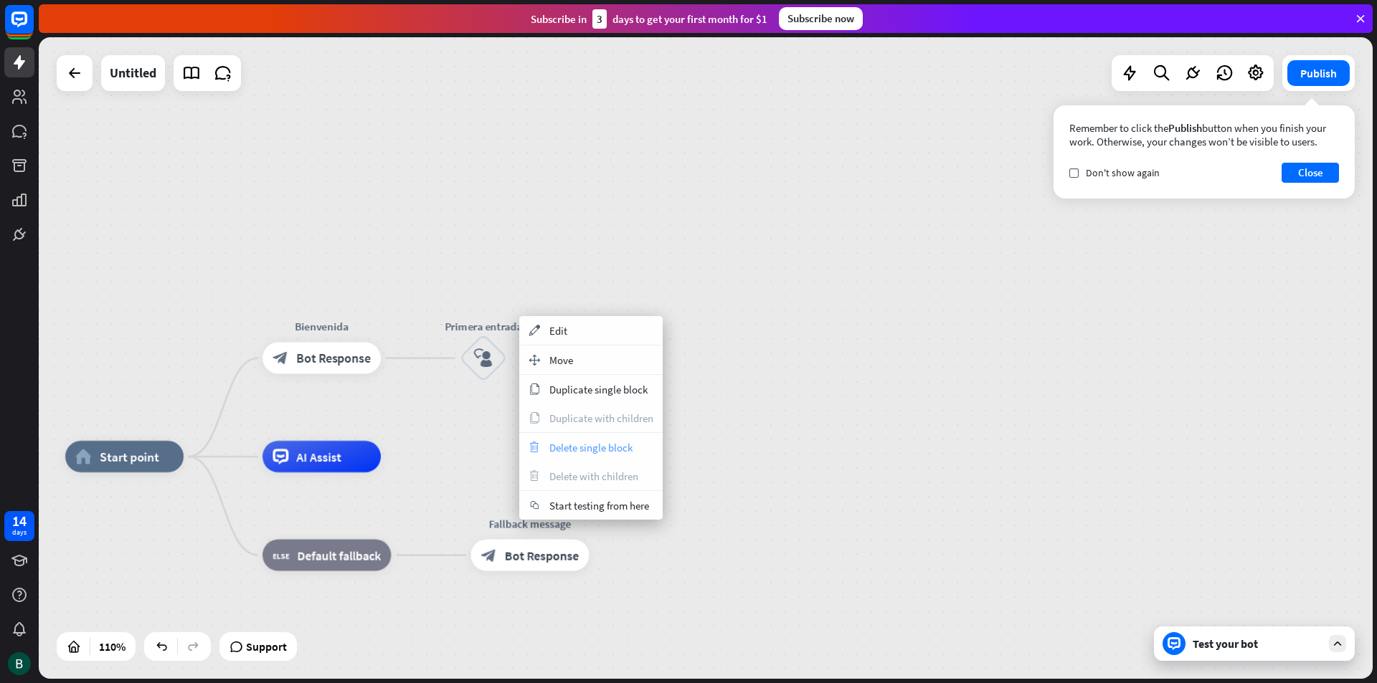
click at [594, 445] on span "Delete single block" at bounding box center [590, 448] width 83 height 14
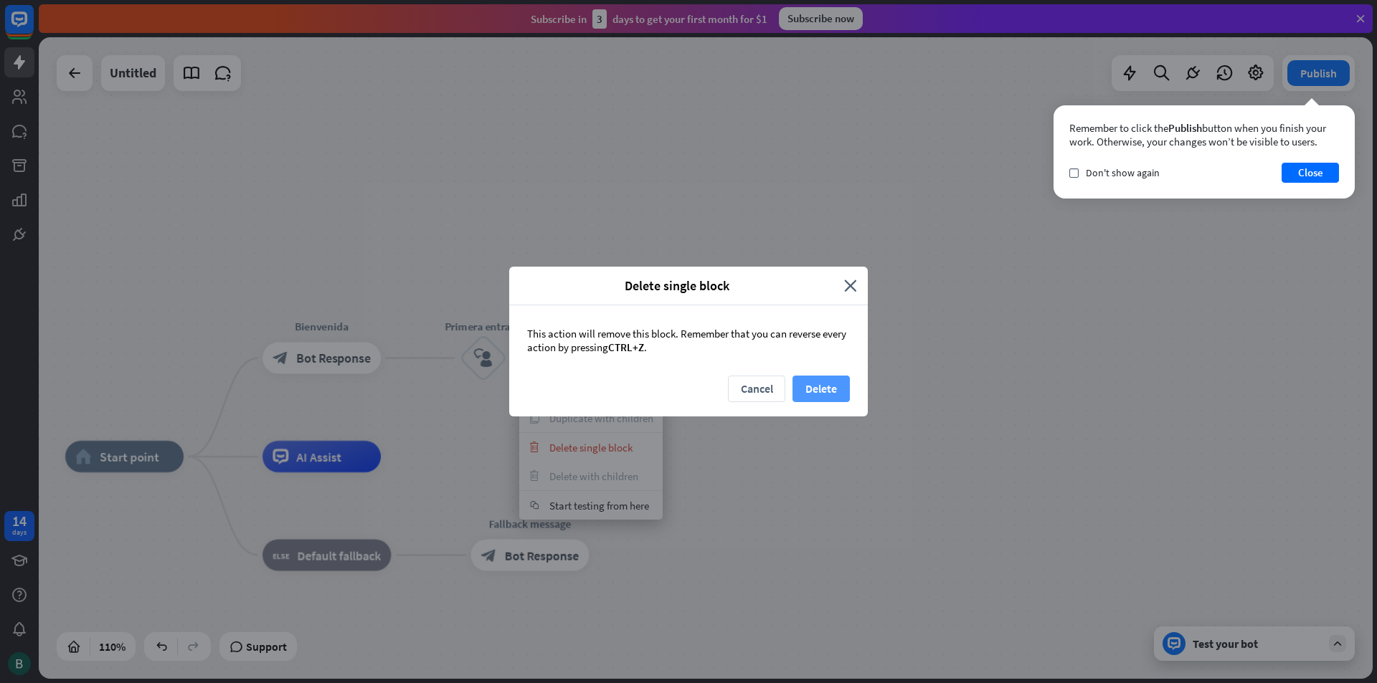
click at [816, 382] on button "Delete" at bounding box center [820, 389] width 57 height 27
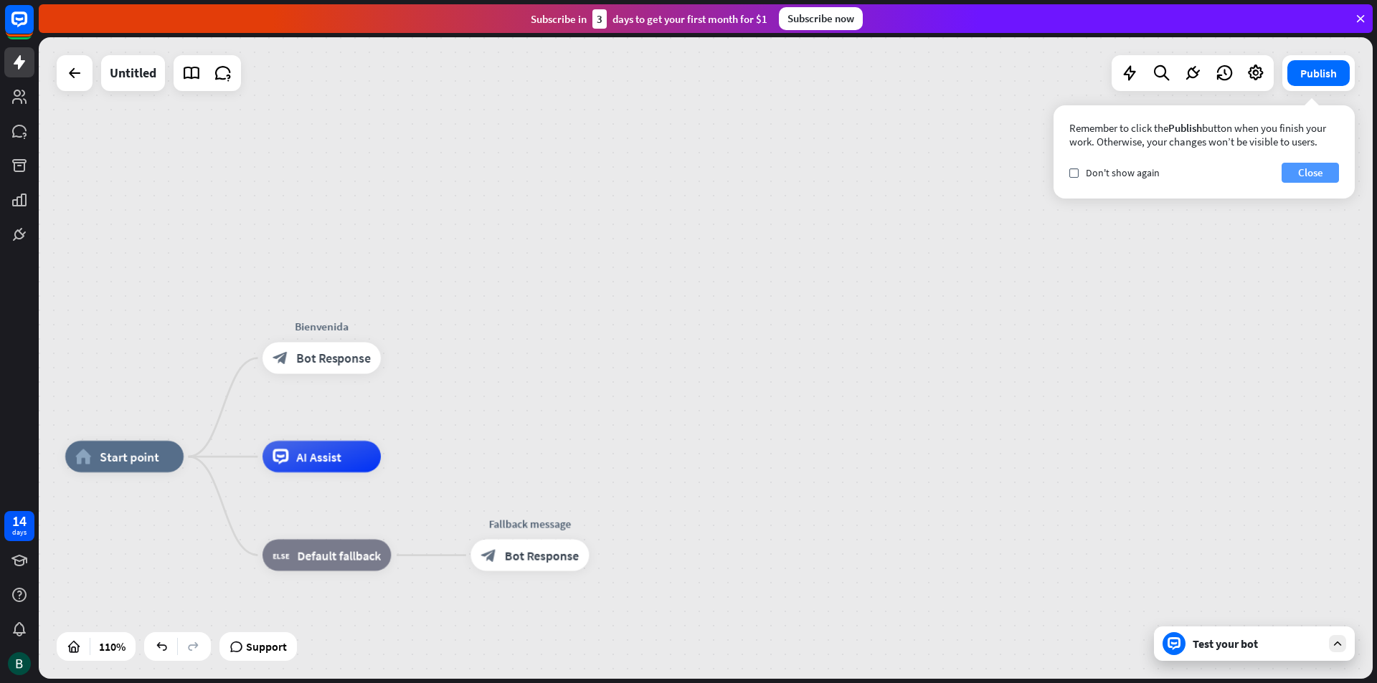
click at [1302, 168] on button "Close" at bounding box center [1309, 173] width 57 height 20
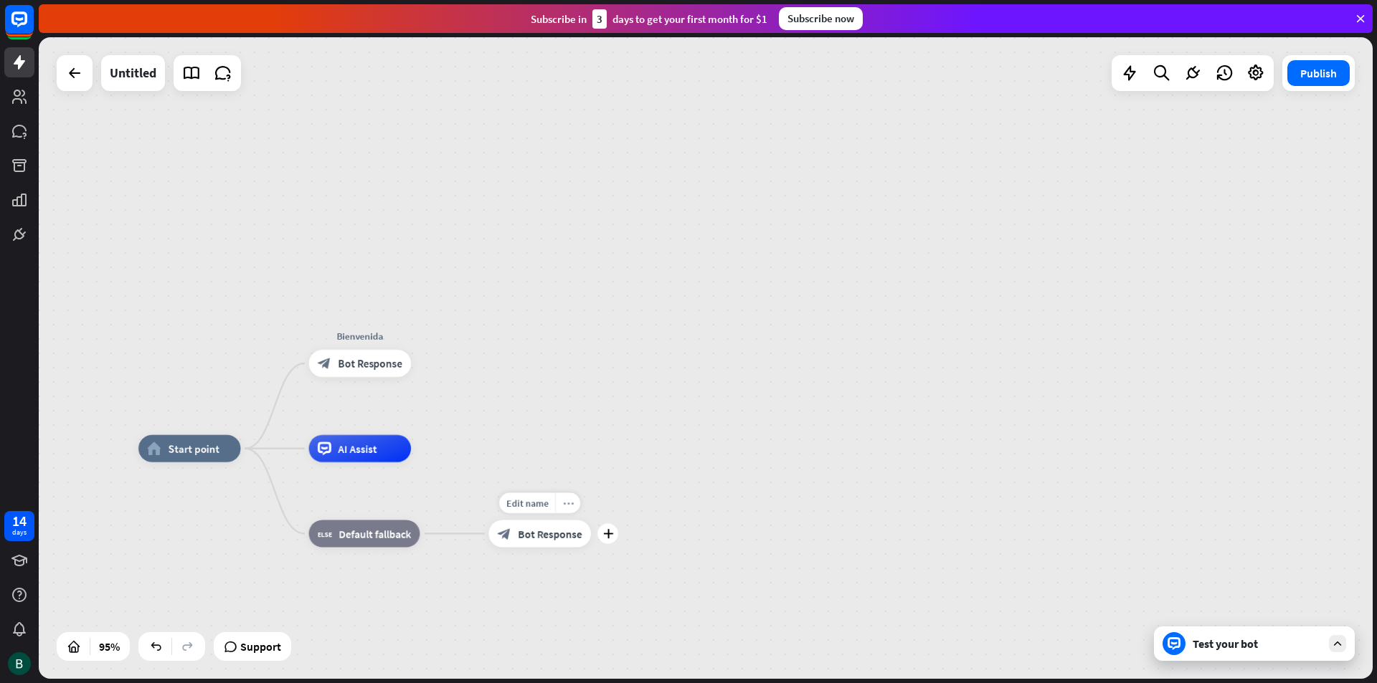
click at [570, 508] on div "more_horiz" at bounding box center [567, 503] width 25 height 21
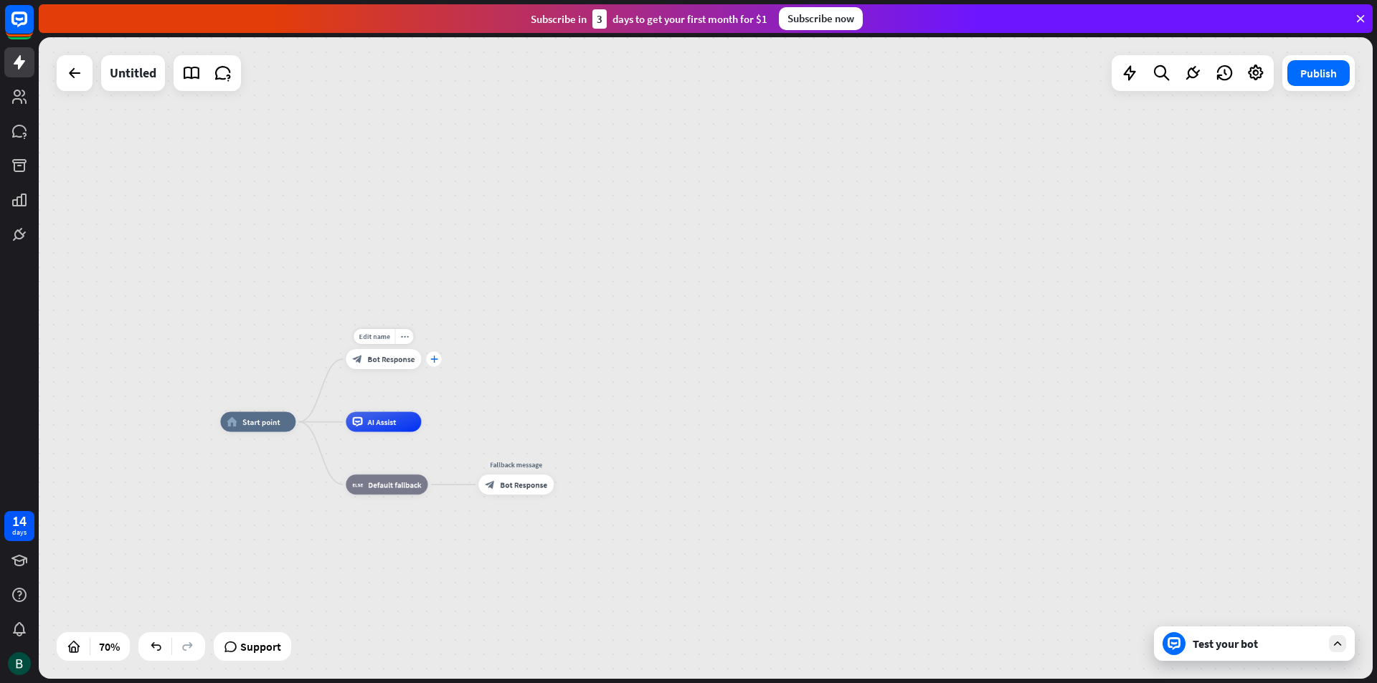
click at [433, 359] on icon "plus" at bounding box center [434, 359] width 8 height 7
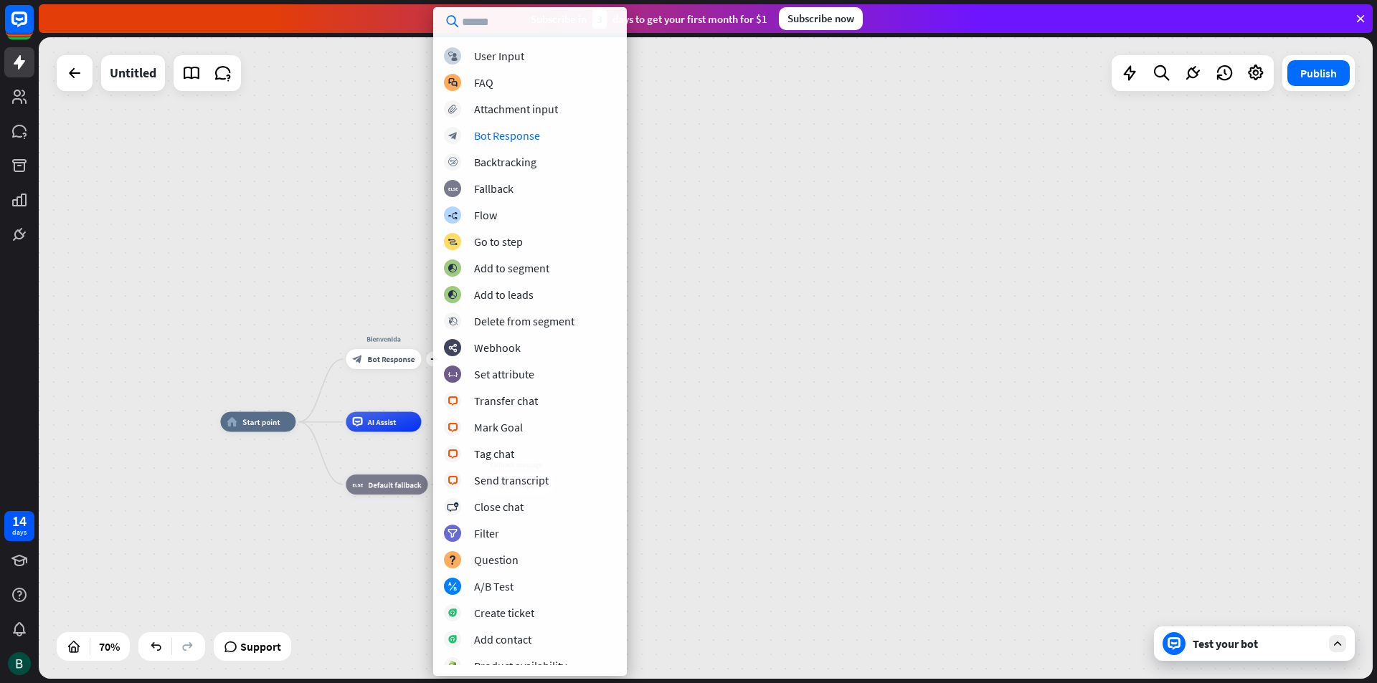
drag, startPoint x: 830, startPoint y: 110, endPoint x: 825, endPoint y: 104, distance: 8.6
click at [830, 110] on div "home_2 Start point plus Bienvenida block_bot_response Bot Response AI Assist bl…" at bounding box center [706, 358] width 1334 height 642
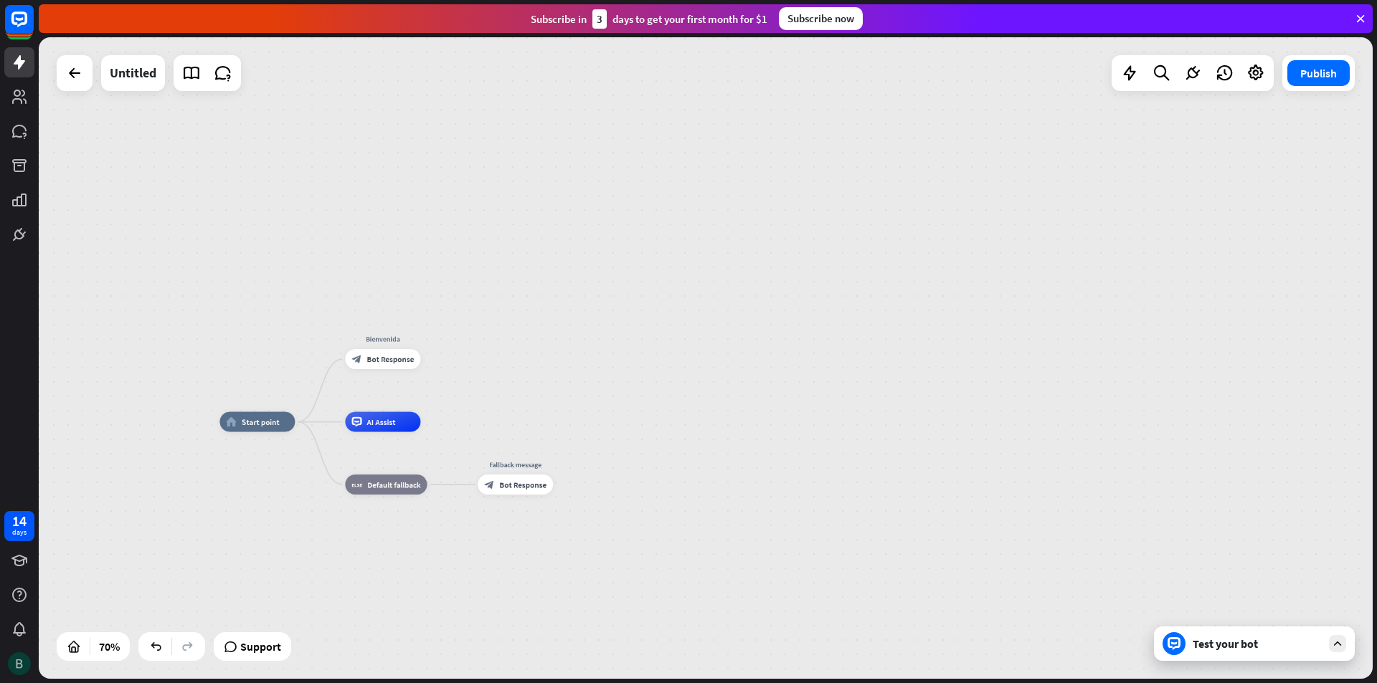
click at [18, 663] on img at bounding box center [19, 664] width 23 height 23
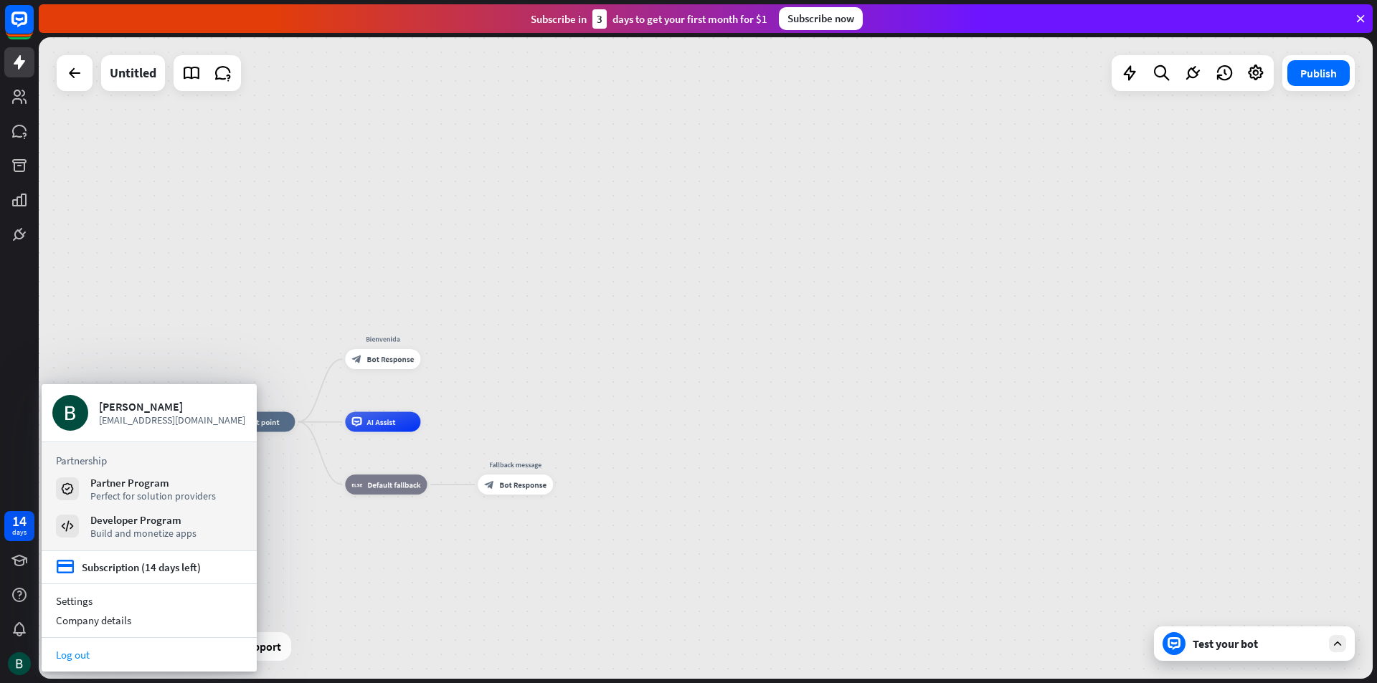
click at [71, 660] on link "Log out" at bounding box center [149, 654] width 215 height 19
